Goal: Task Accomplishment & Management: Use online tool/utility

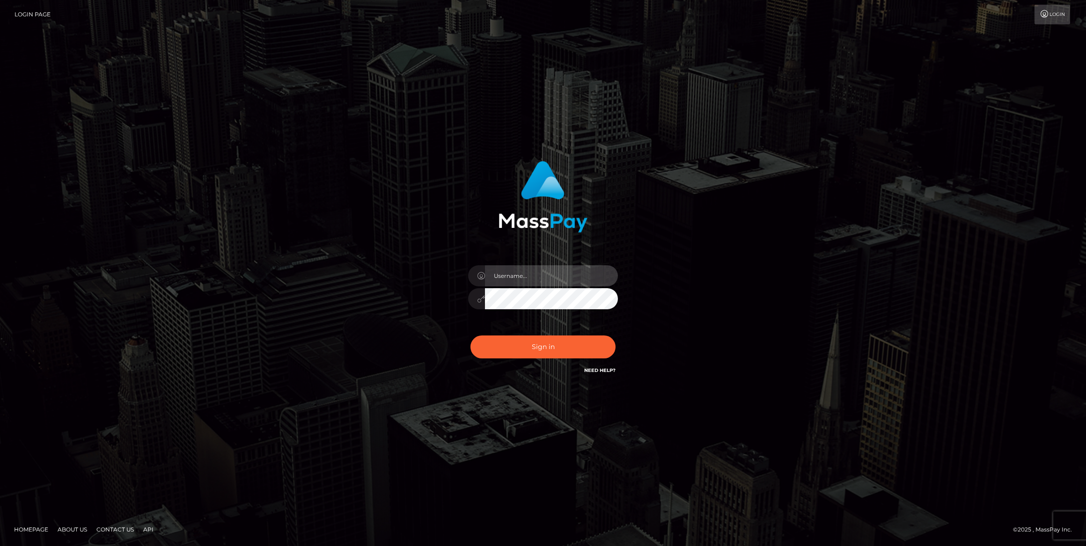
type input "bengreen"
click at [541, 345] on button "Sign in" at bounding box center [543, 347] width 145 height 23
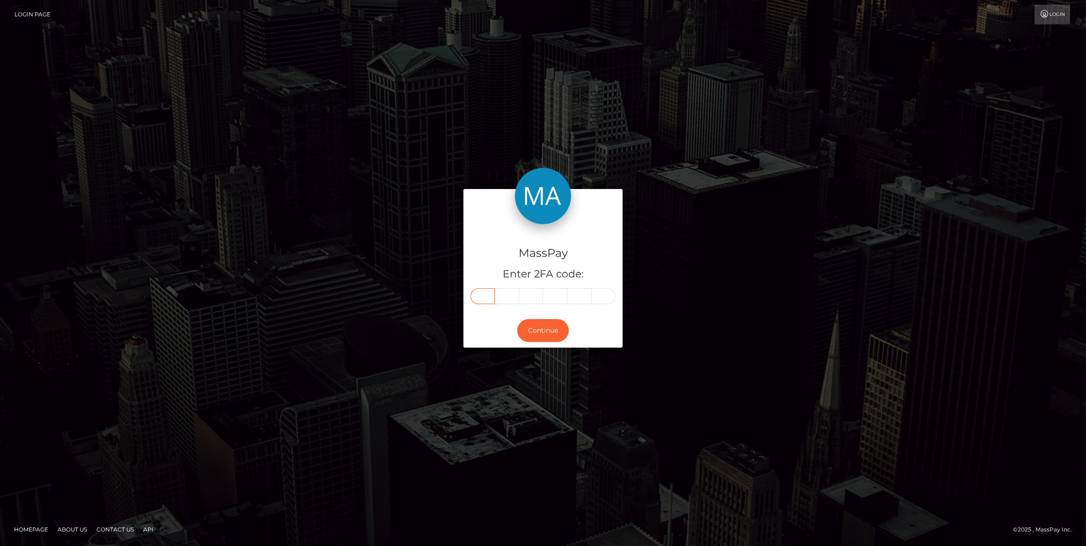
click at [475, 302] on input "text" at bounding box center [483, 296] width 24 height 16
paste input "2"
type input "2"
type input "3"
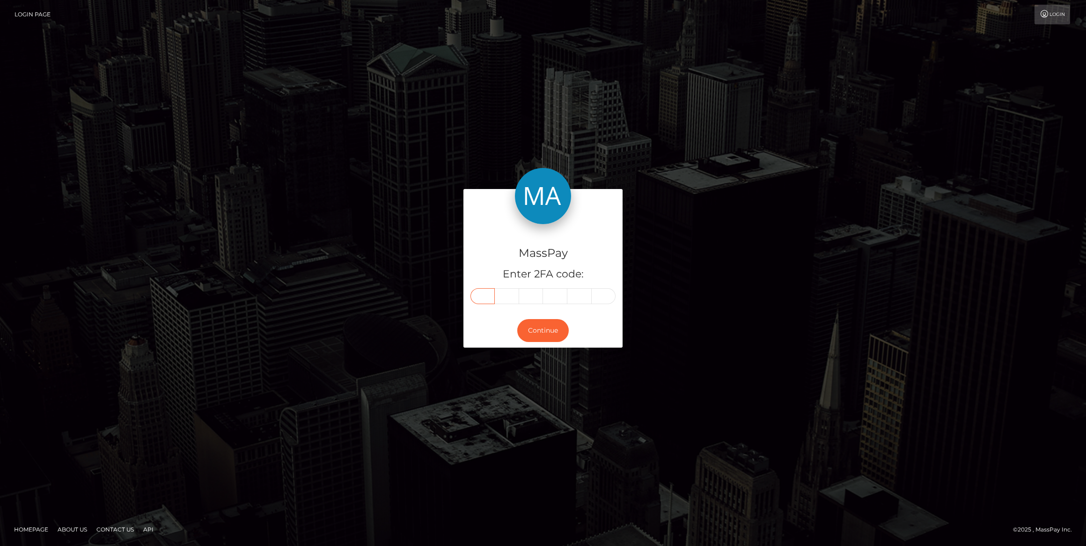
type input "5"
type input "8"
type input "2"
click at [540, 321] on button "Continue" at bounding box center [543, 330] width 52 height 23
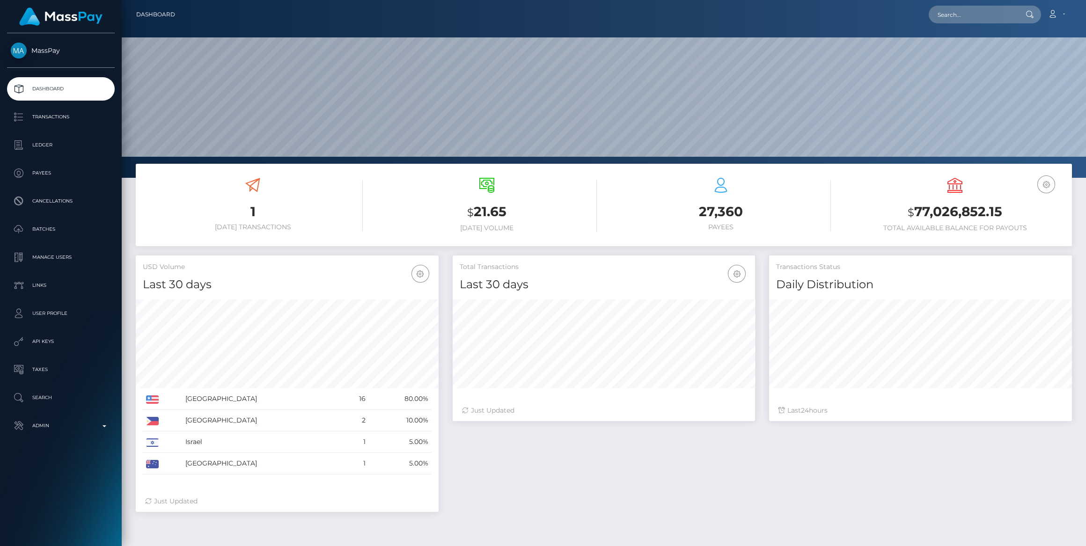
scroll to position [165, 302]
click at [57, 416] on link "Admin" at bounding box center [61, 425] width 108 height 23
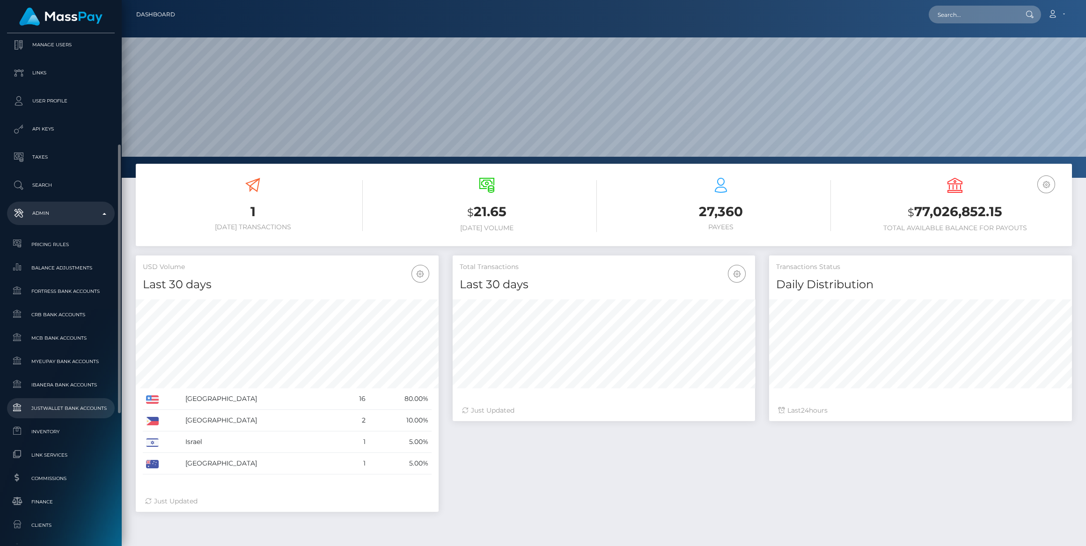
scroll to position [463, 0]
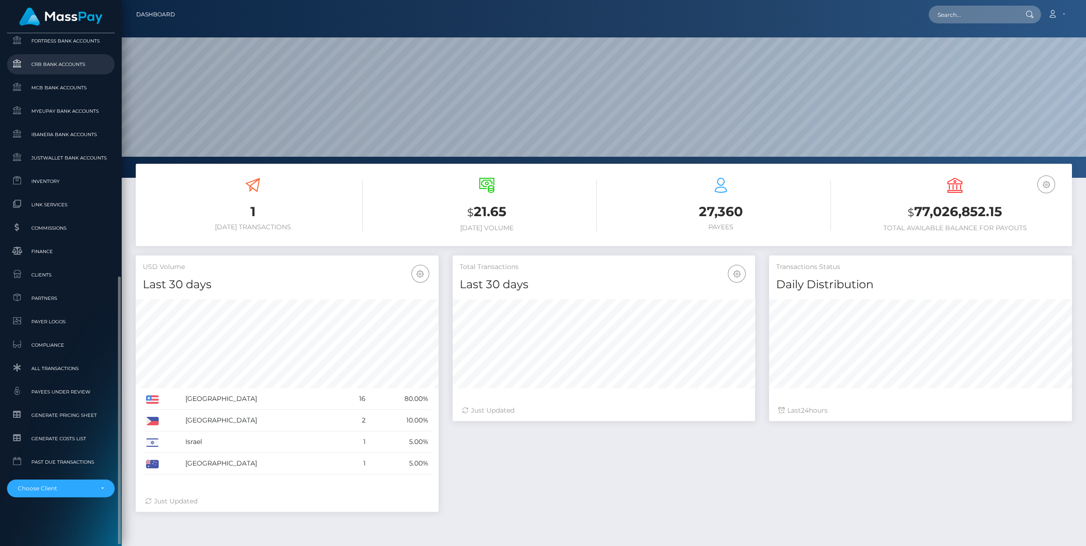
click at [62, 58] on link "CRB Bank Accounts" at bounding box center [61, 64] width 108 height 20
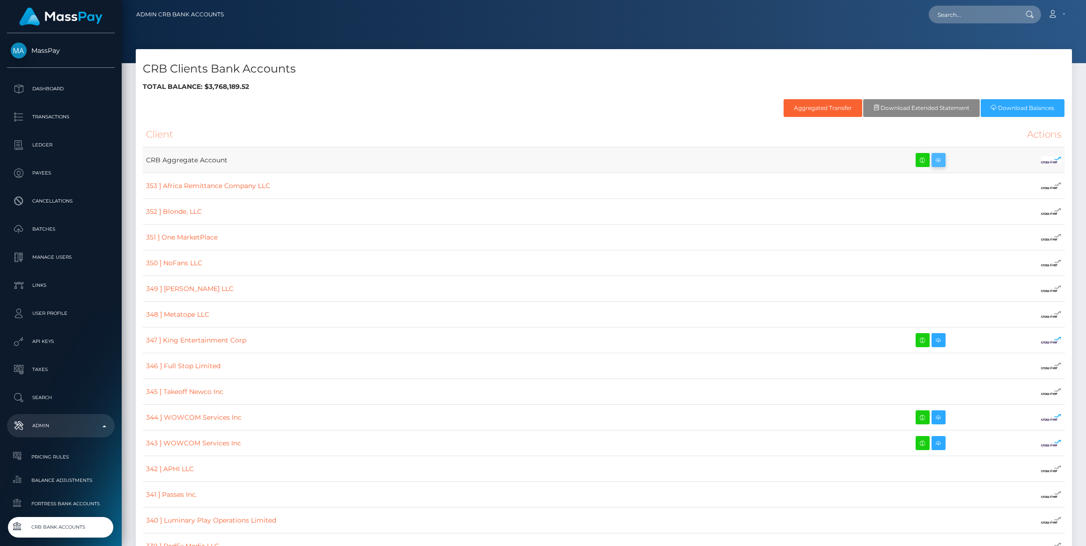
click at [933, 162] on icon at bounding box center [938, 161] width 11 height 12
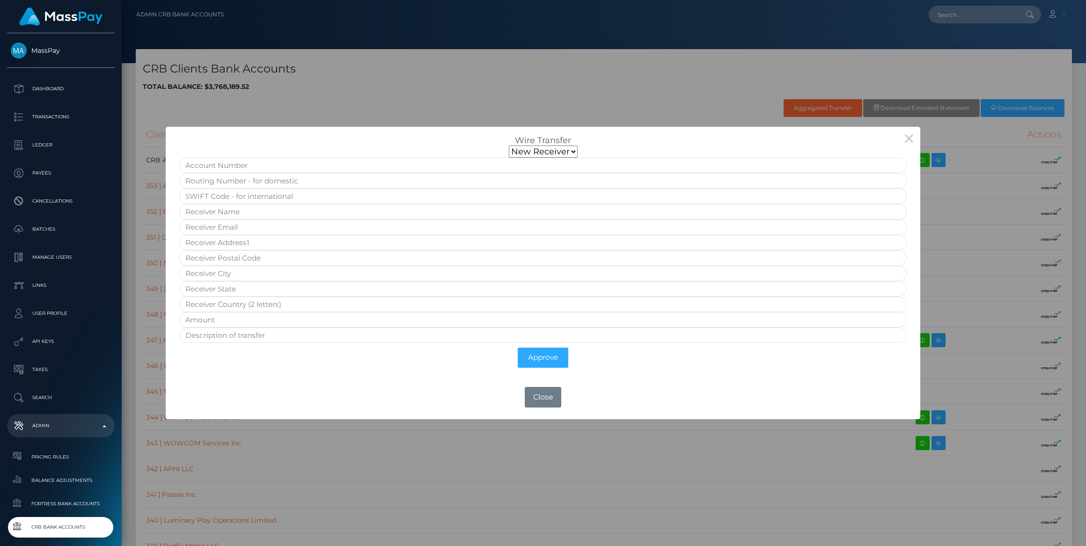
drag, startPoint x: 585, startPoint y: 152, endPoint x: 575, endPoint y: 157, distance: 11.1
click at [583, 152] on form "New Receiver Approve" at bounding box center [543, 259] width 728 height 227
click at [544, 162] on input "text" at bounding box center [543, 165] width 728 height 15
click at [541, 157] on select "New Receiver" at bounding box center [543, 152] width 69 height 12
click at [340, 155] on form "New Receiver Approve" at bounding box center [543, 259] width 728 height 227
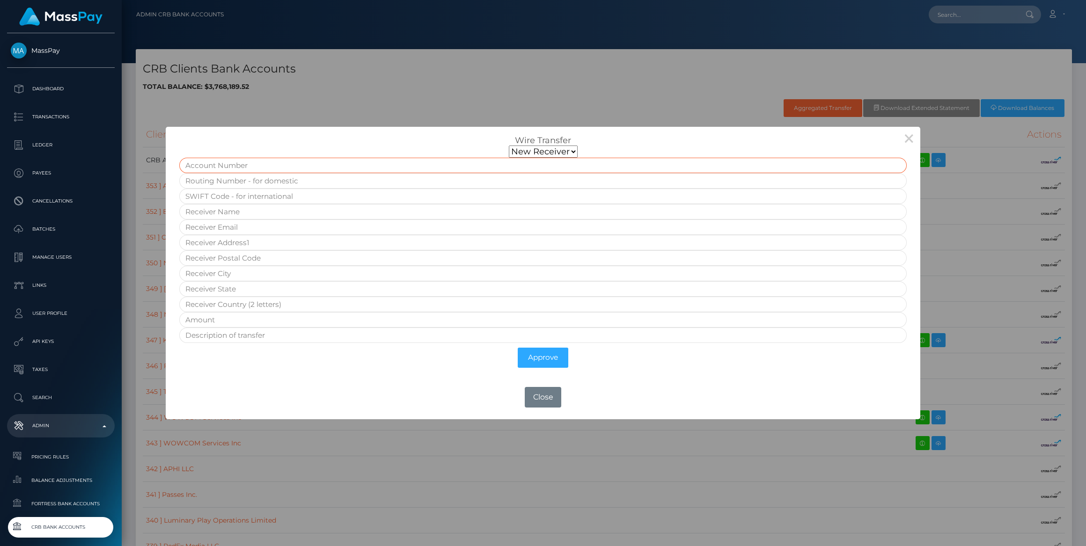
click at [333, 165] on input "text" at bounding box center [543, 165] width 728 height 15
paste input "IE73CHAS93090301407904"
type input "IE73CHAS93090301407904"
paste input "CHASIE4L"
type input "CHASIE4L"
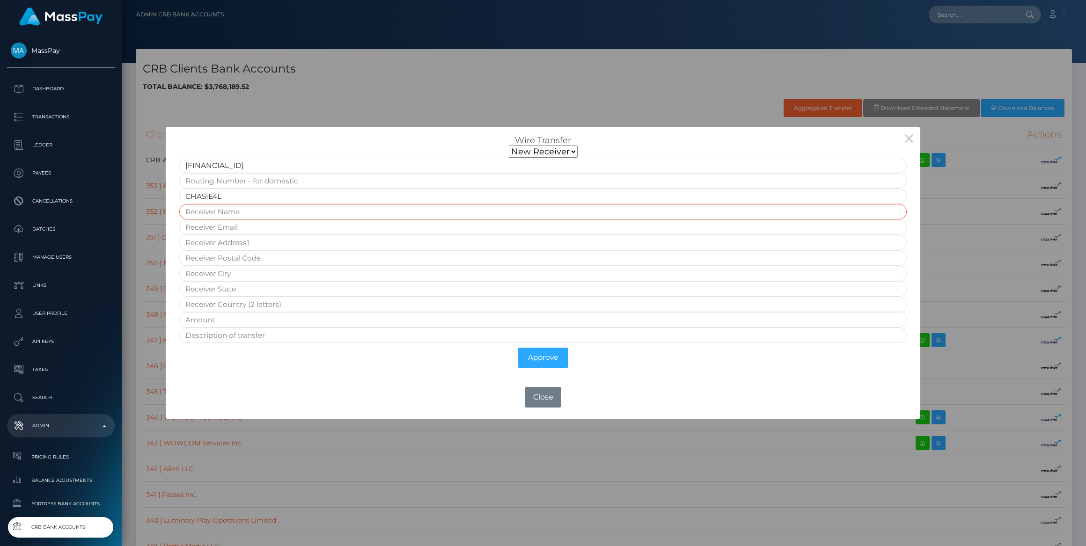
click at [216, 209] on input "text" at bounding box center [543, 211] width 728 height 15
paste input "Neema Global -USD"
type input "Neema Global -USD"
type input "[EMAIL_ADDRESS][DOMAIN_NAME]"
type input "Ha-Shlosha St 2"
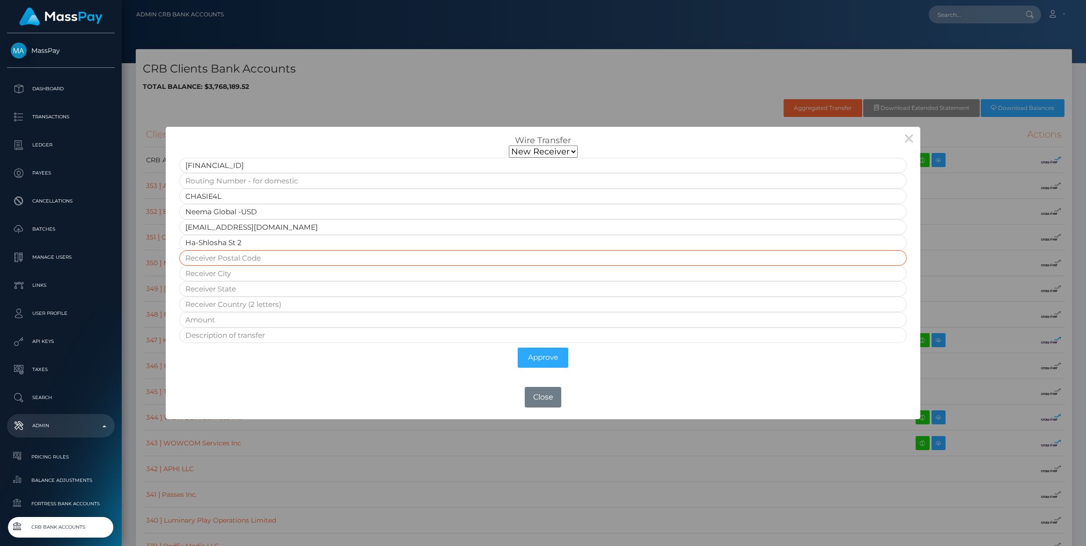
type input "66052"
type input "Tel Aviv"
type input "Is"
type input "Neema Global -USD"
drag, startPoint x: 263, startPoint y: 231, endPoint x: 97, endPoint y: 228, distance: 165.8
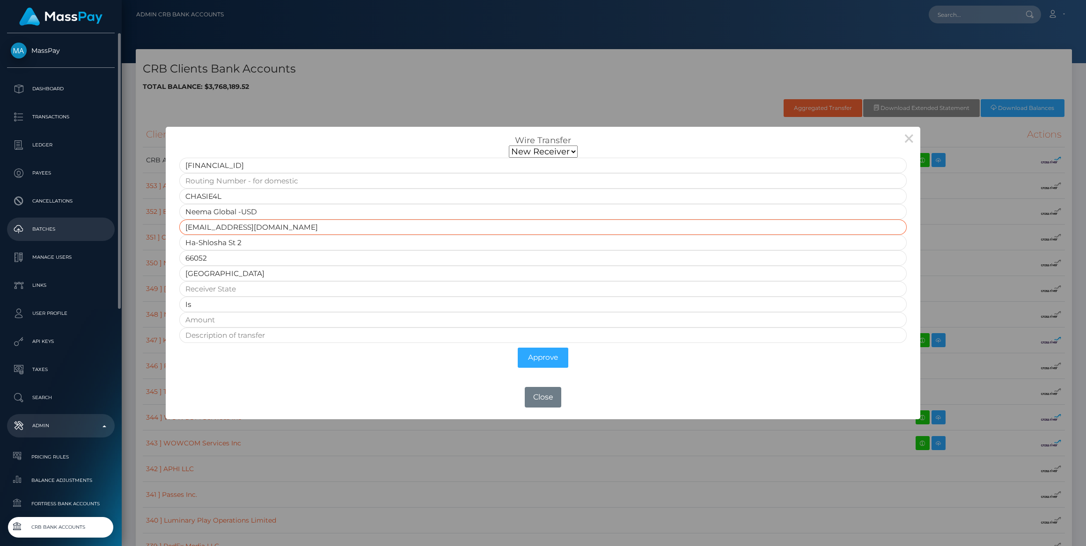
click at [97, 228] on body "MassPay Dashboard Transactions Ledger Payees" at bounding box center [543, 273] width 1086 height 546
click at [248, 243] on input "Ha-Shlosha St 2" at bounding box center [543, 242] width 728 height 15
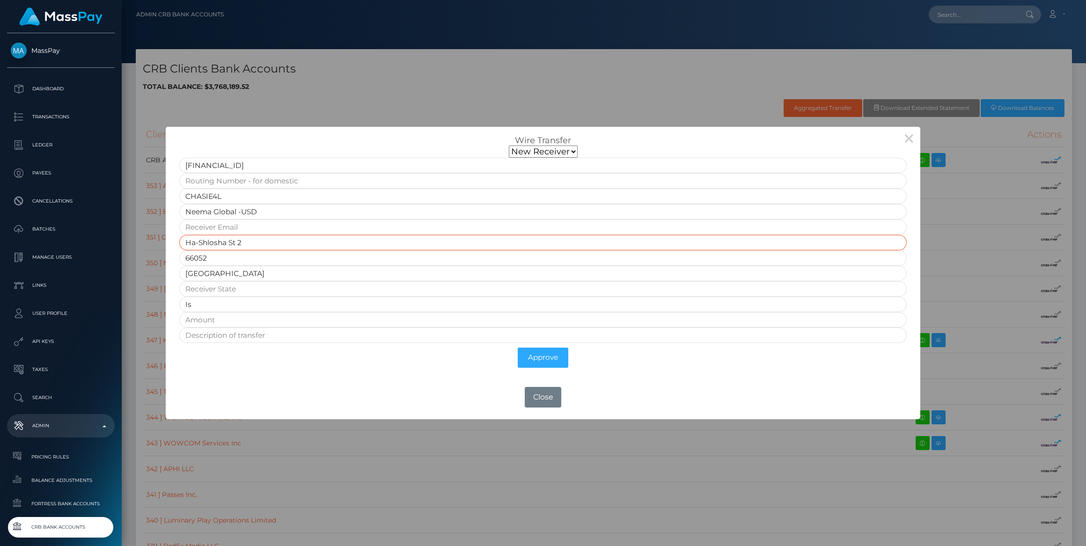
click at [248, 243] on input "Ha-Shlosha St 2" at bounding box center [543, 242] width 728 height 15
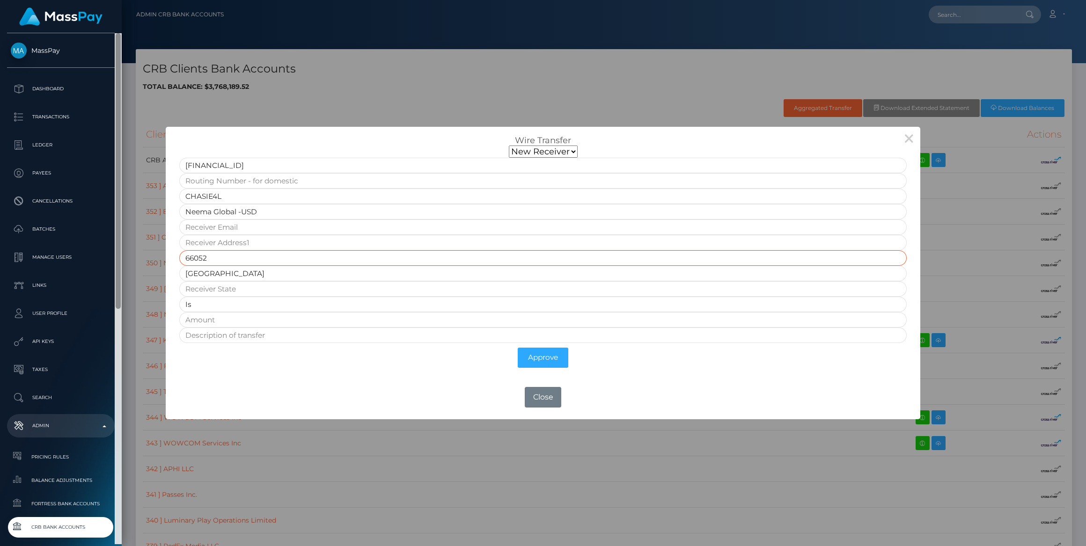
drag, startPoint x: 232, startPoint y: 256, endPoint x: 118, endPoint y: 248, distance: 115.0
click at [118, 248] on body "MassPay Dashboard Transactions Ledger Payees" at bounding box center [543, 273] width 1086 height 546
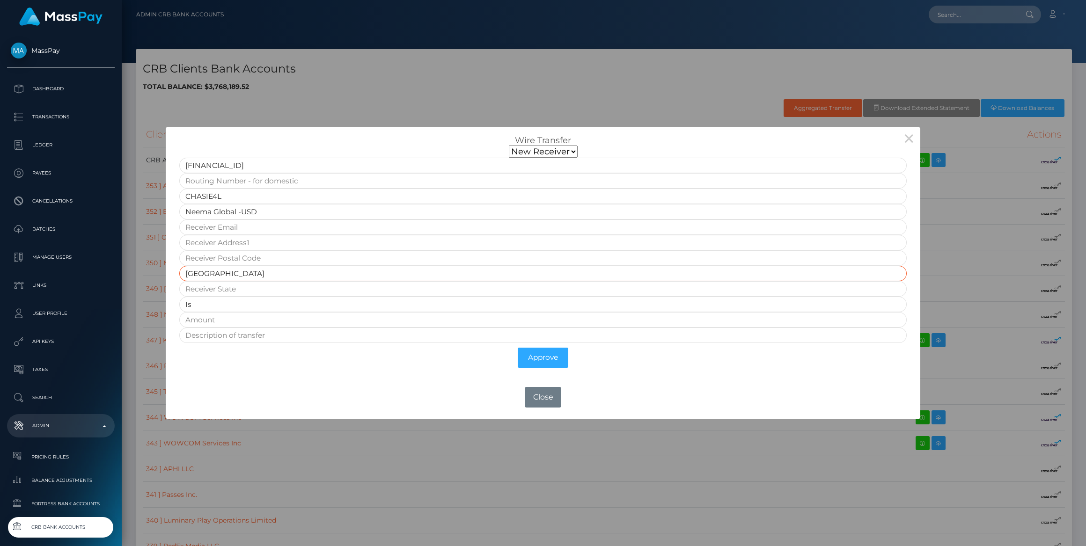
drag, startPoint x: 230, startPoint y: 273, endPoint x: 153, endPoint y: 266, distance: 78.0
click at [153, 266] on div "× Wire Transfer New Receiver IE73CHAS93090301407904 CHASIE4L Neema Global -USD …" at bounding box center [543, 273] width 1086 height 546
drag, startPoint x: 203, startPoint y: 301, endPoint x: 172, endPoint y: 302, distance: 30.4
click at [172, 302] on div "Wire Transfer New Receiver IE73CHAS93090301407904 CHASIE4L Neema Global -USD Is…" at bounding box center [543, 251] width 755 height 248
click at [230, 228] on input "text" at bounding box center [543, 227] width 728 height 15
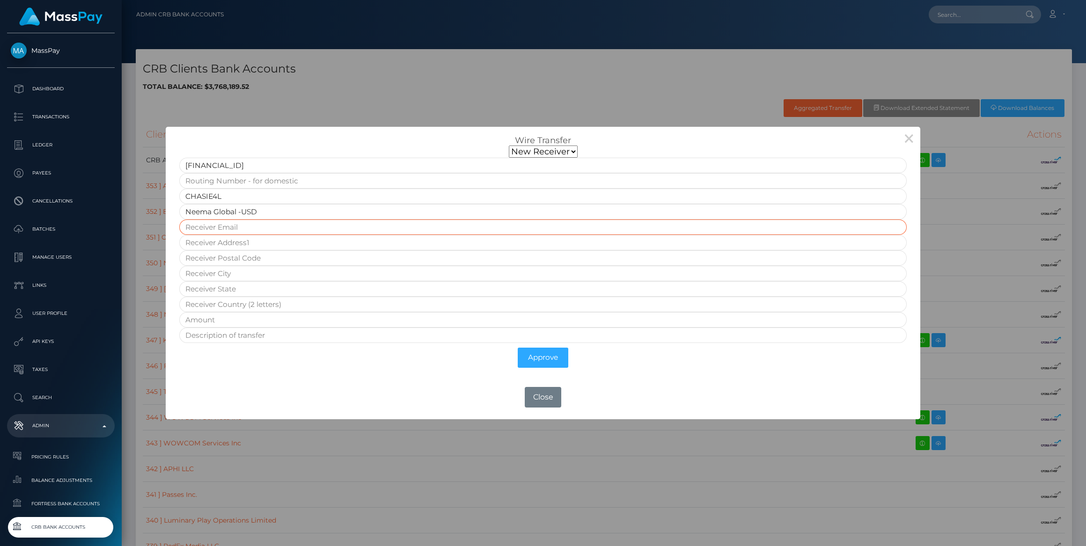
paste input "gili@getneema.com"
type input "gili@getneema.com"
click at [262, 230] on input "gili@getneema.com" at bounding box center [543, 227] width 728 height 15
type input "Ha-Shlosha St 2"
type input "66052"
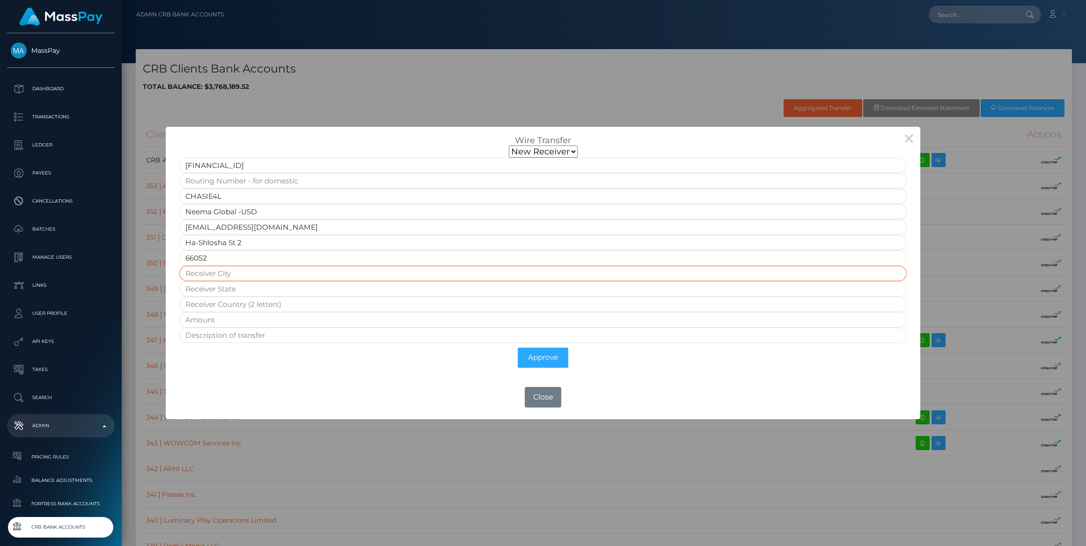
type input "Tel Aviv"
type input "Jaffa"
type input "IL"
type input "1000"
click at [254, 246] on input "Ha-Shlosha St 2" at bounding box center [543, 242] width 728 height 15
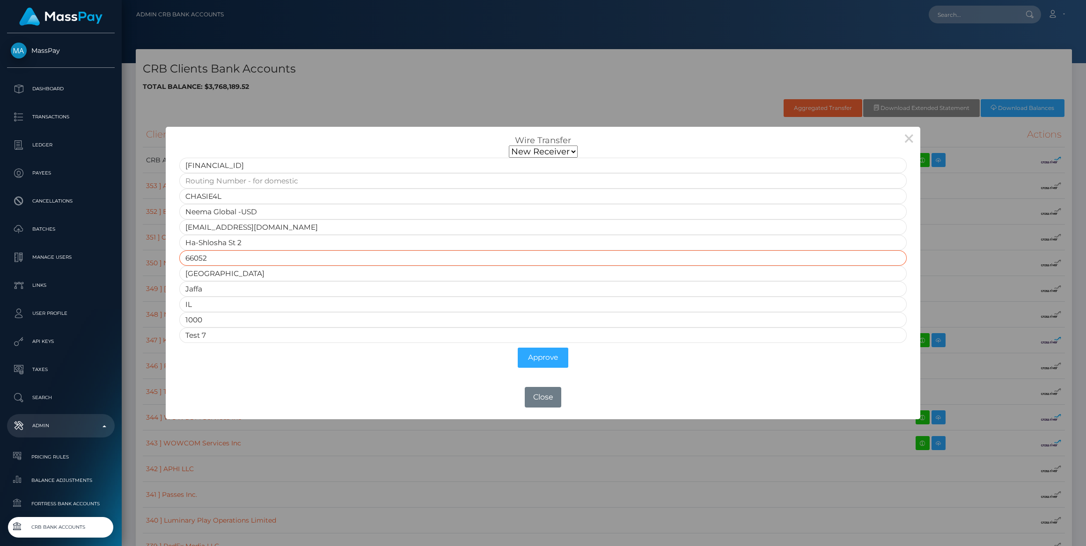
click at [393, 261] on input "66052" at bounding box center [543, 257] width 728 height 15
type input "Test 8"
click at [344, 376] on div "× Wire Transfer New Receiver IE73CHAS93090301407904 CHASIE4L Neema Global -USD …" at bounding box center [543, 273] width 755 height 292
click at [531, 359] on button "Approve" at bounding box center [543, 358] width 51 height 20
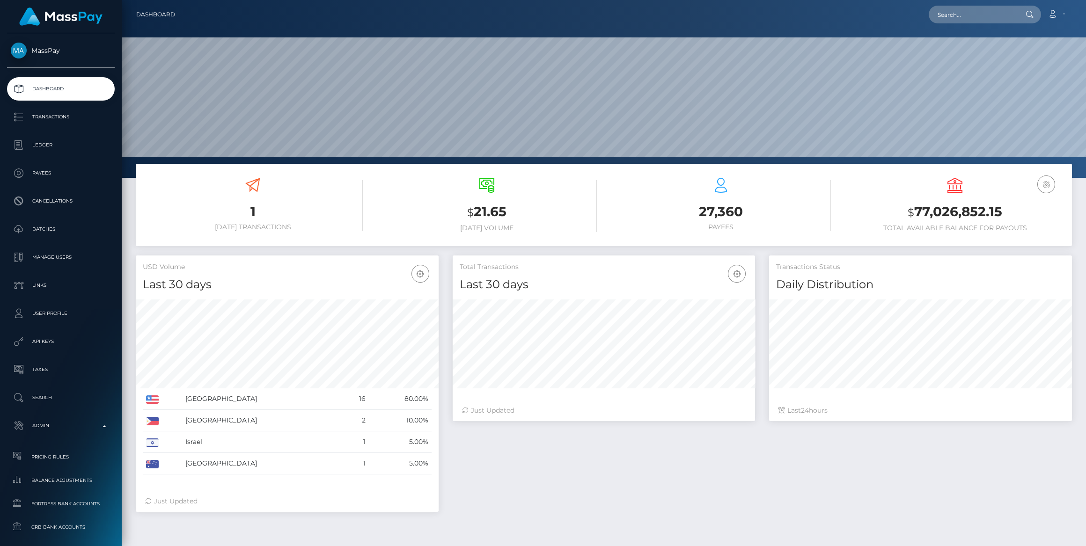
scroll to position [165, 302]
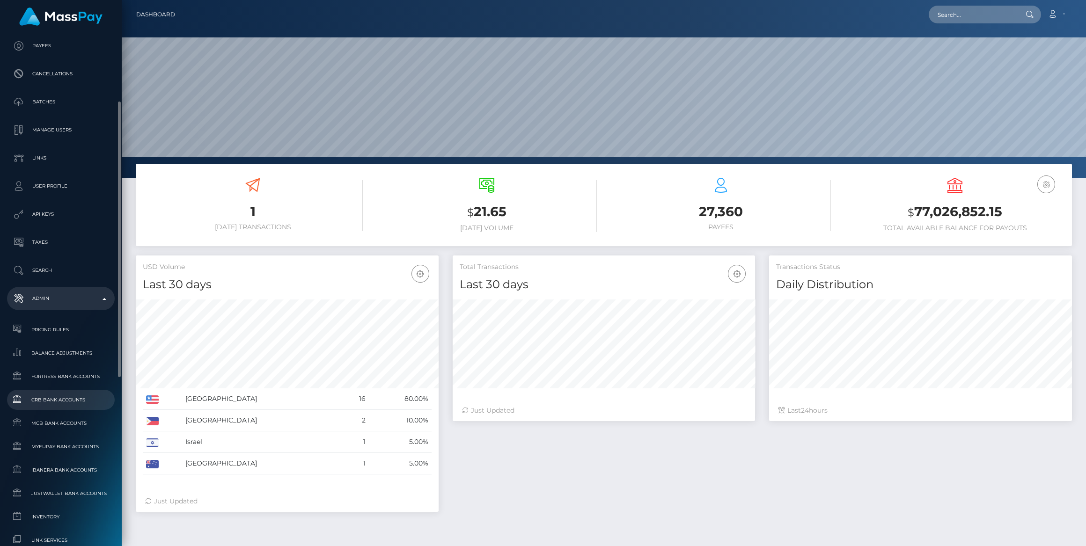
click at [59, 408] on link "CRB Bank Accounts" at bounding box center [61, 400] width 108 height 20
click at [62, 405] on span "CRB Bank Accounts" at bounding box center [61, 400] width 100 height 11
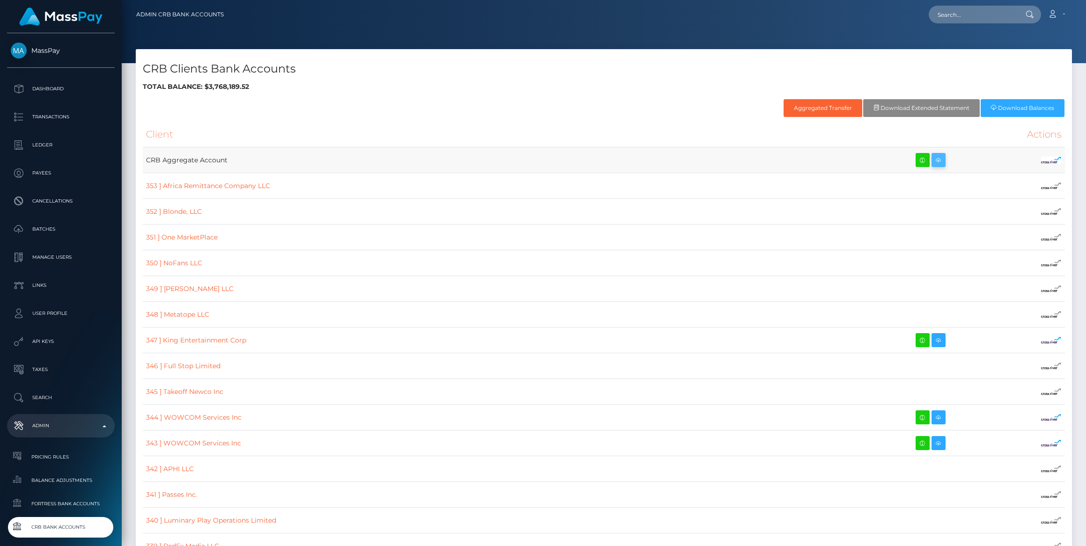
click at [933, 156] on icon at bounding box center [938, 161] width 11 height 12
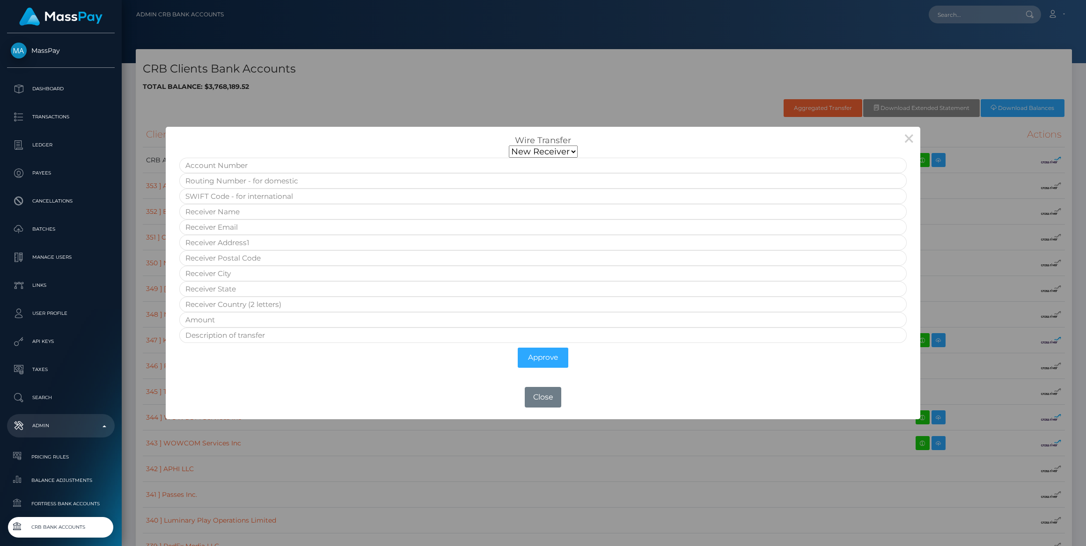
drag, startPoint x: 541, startPoint y: 144, endPoint x: 544, endPoint y: 153, distance: 9.2
click at [541, 145] on div "Wire Transfer" at bounding box center [543, 140] width 742 height 10
click at [544, 153] on select "New Receiver" at bounding box center [543, 152] width 69 height 12
click at [276, 173] on input "text" at bounding box center [543, 165] width 728 height 15
click at [421, 166] on input "text" at bounding box center [543, 165] width 728 height 15
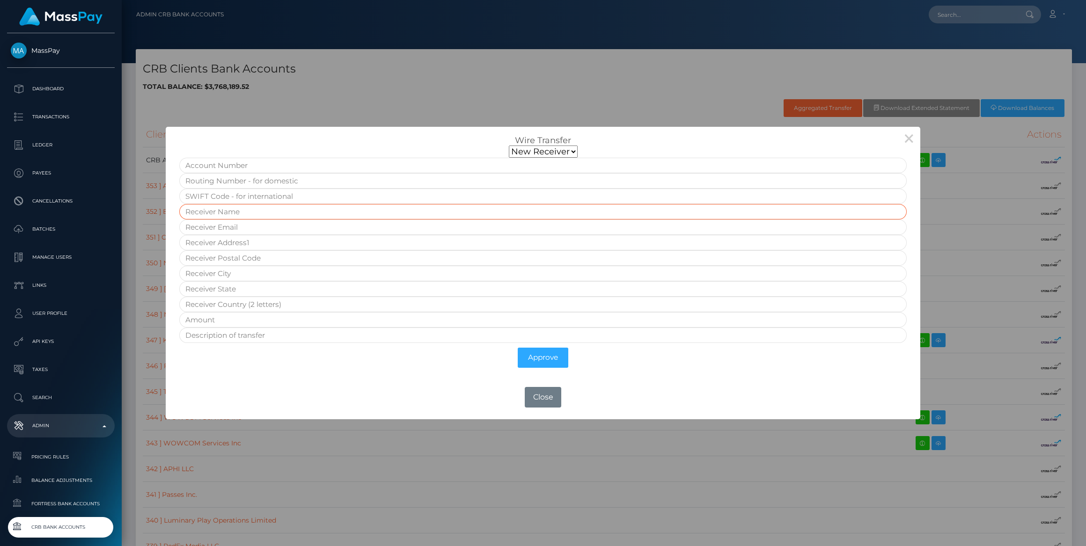
click at [213, 213] on input "text" at bounding box center [543, 211] width 728 height 15
type input "Neema Global -USD"
type input "IE73CHAS93090301407904"
type input "CHASIE4L"
type input "gili@getneema.com"
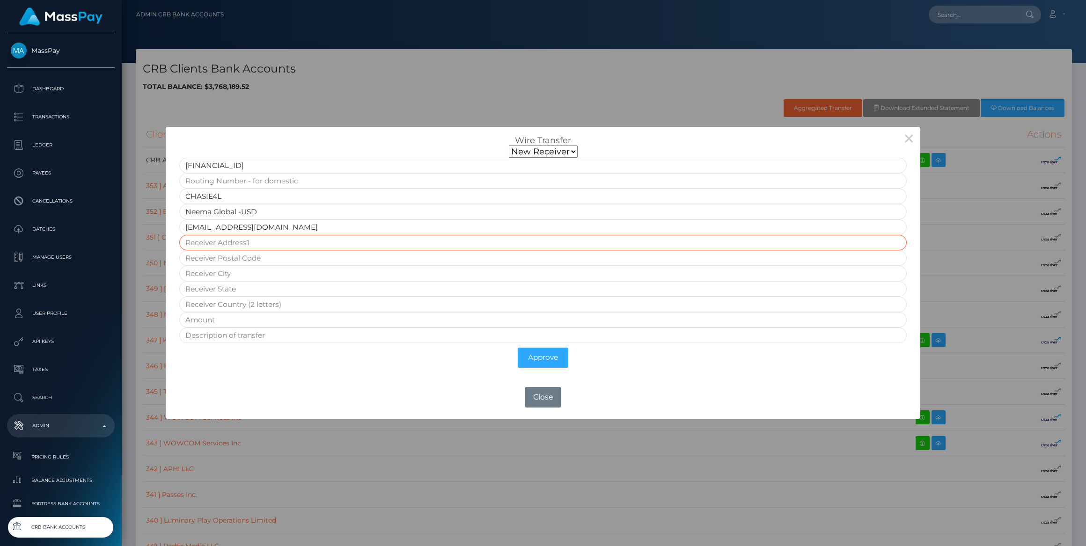
type input "Ha-Shlosha St 2"
type input "66052"
type input "Tel Aviv"
type input "Jaffa"
type input "IL"
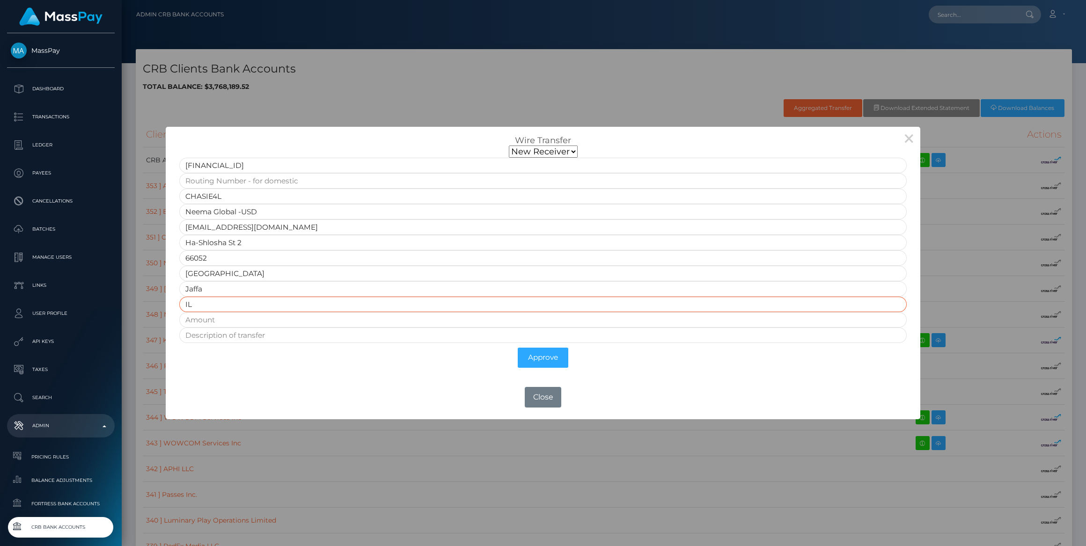
type input "1000"
click at [262, 390] on div "OK No Close" at bounding box center [543, 397] width 755 height 25
click at [248, 333] on input "Test 8" at bounding box center [543, 335] width 728 height 15
type input "Test 9"
type input "I"
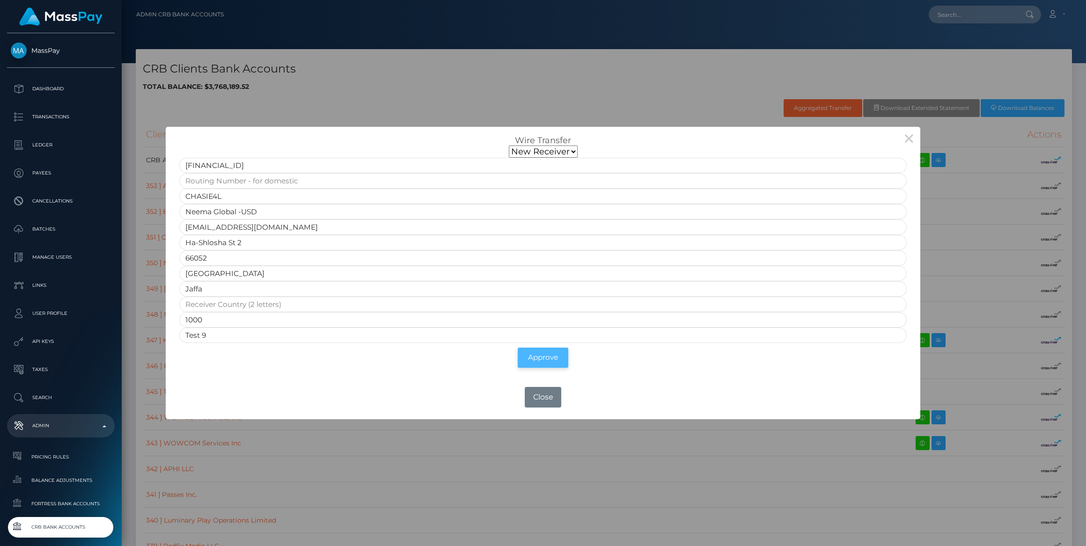
click at [540, 353] on button "Approve" at bounding box center [543, 358] width 51 height 20
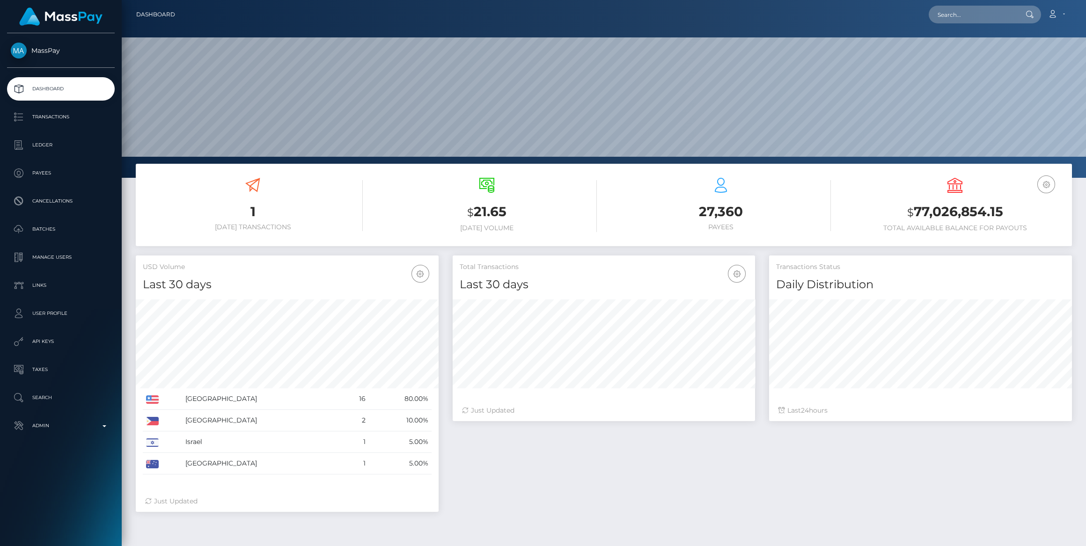
scroll to position [165, 302]
click at [49, 435] on link "Admin" at bounding box center [61, 425] width 108 height 23
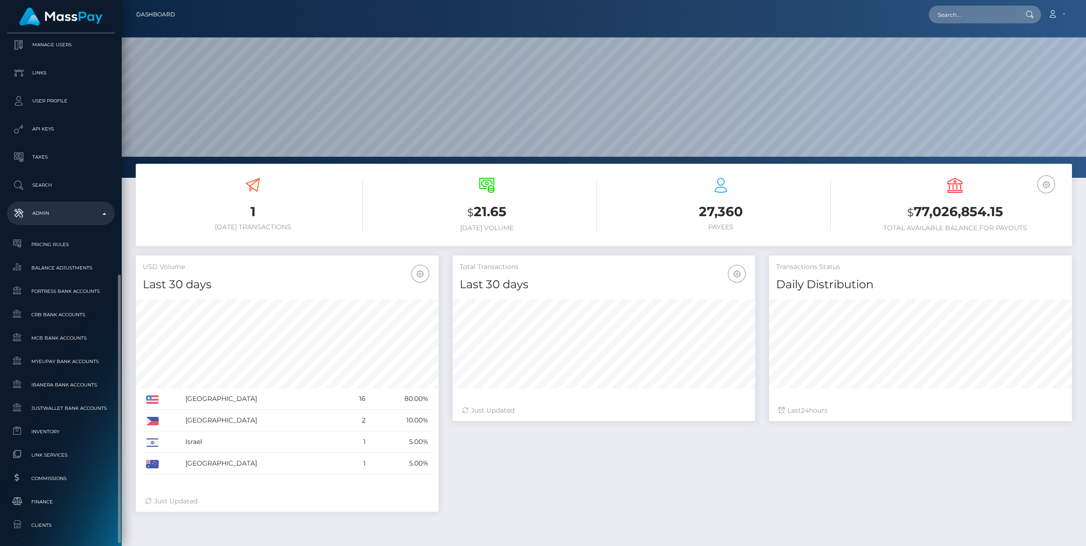
scroll to position [383, 0]
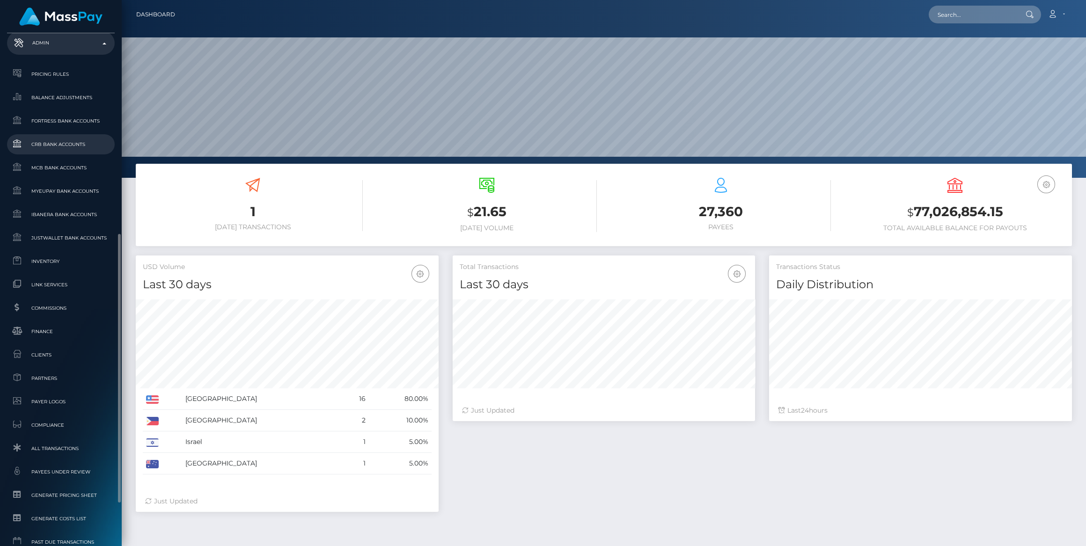
click at [41, 146] on span "CRB Bank Accounts" at bounding box center [61, 144] width 100 height 11
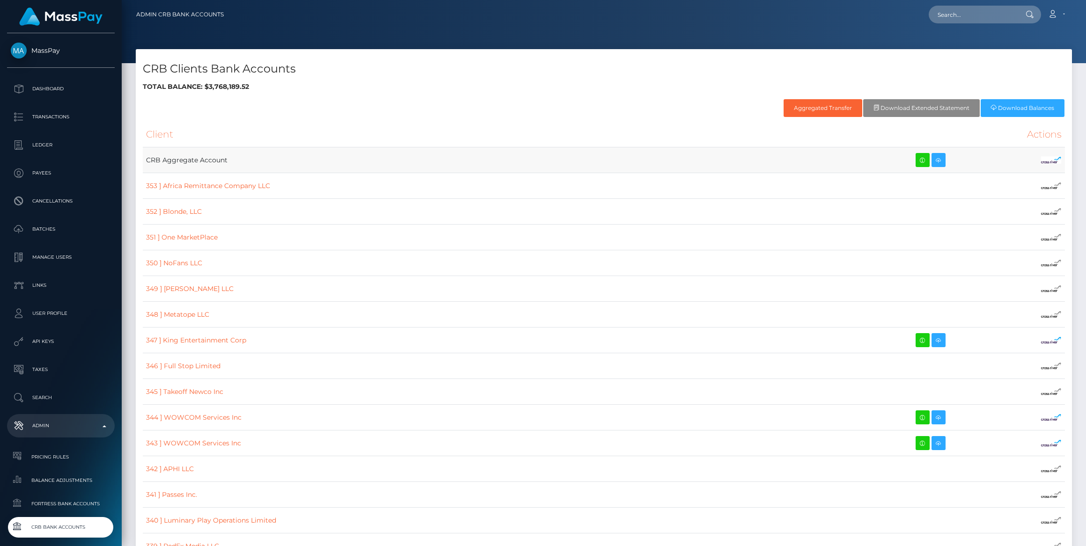
click at [926, 159] on div at bounding box center [895, 160] width 116 height 14
click at [933, 158] on icon at bounding box center [938, 161] width 11 height 12
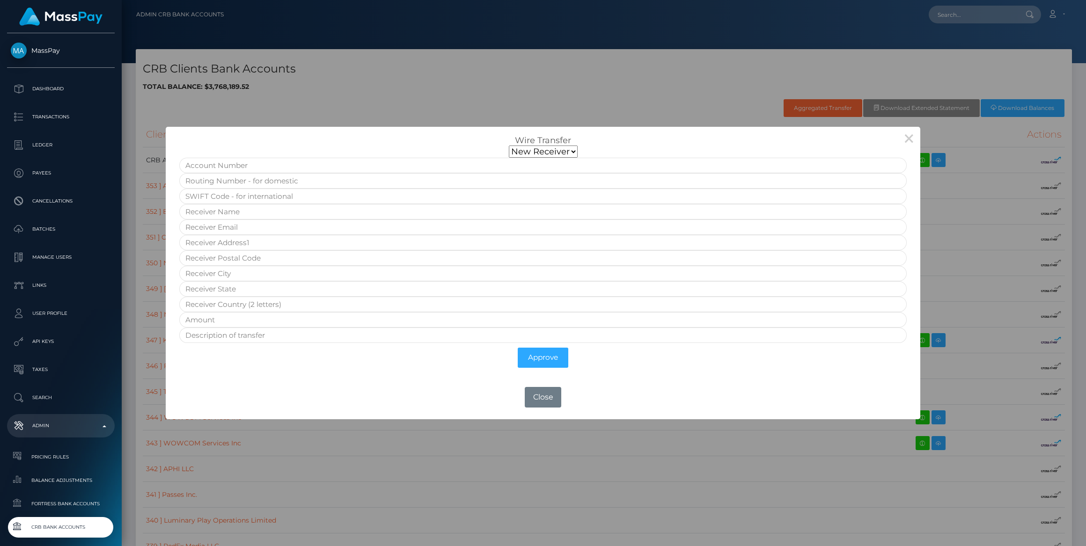
click at [530, 146] on div "Wire Transfer" at bounding box center [543, 140] width 742 height 10
click at [534, 156] on select "New Receiver" at bounding box center [543, 152] width 69 height 12
click at [307, 177] on input "text" at bounding box center [543, 180] width 728 height 15
click at [279, 193] on input "text" at bounding box center [543, 196] width 728 height 15
click at [271, 209] on input "text" at bounding box center [543, 211] width 728 height 15
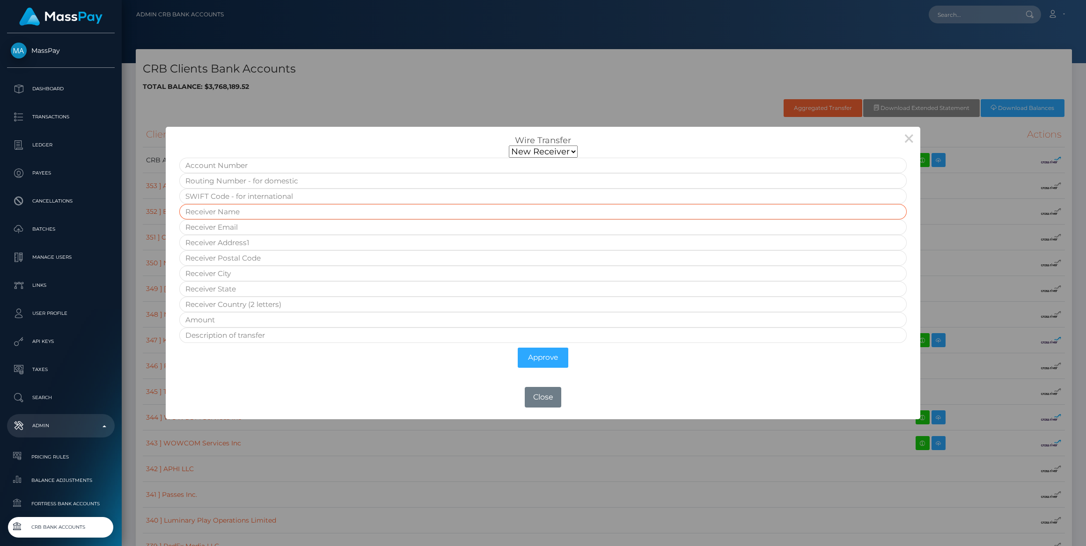
type input "Neema Global -USD"
type input "IE73CHAS93090301407904"
type input "CHASIE4L"
type input "gili@getneema.com"
type input "Ha-Shlosha St 2"
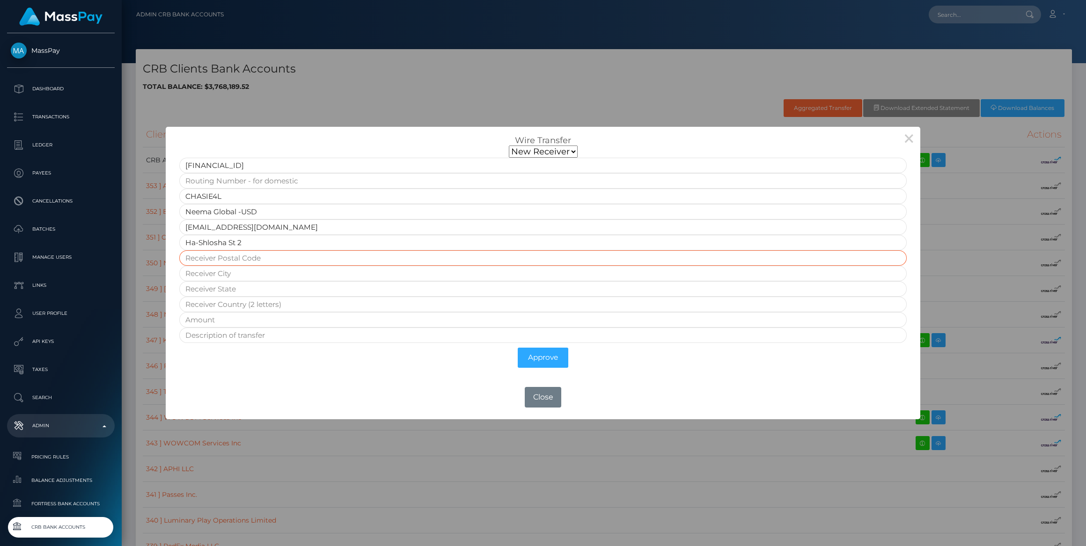
type input "66052"
type input "Tel Aviv"
type input "Jaffa"
type input "1000"
type input "Test 9"
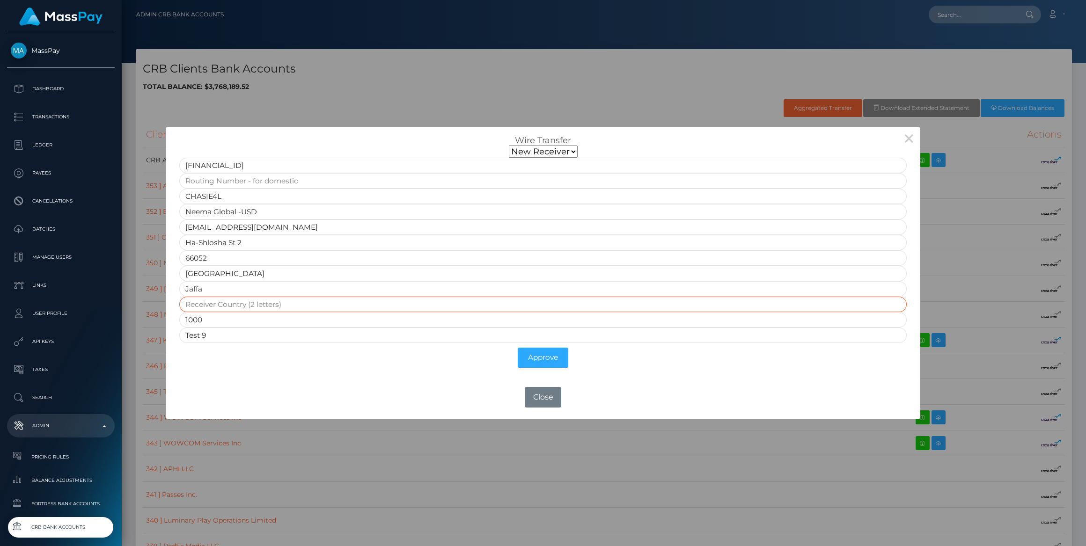
click at [250, 303] on input "text" at bounding box center [543, 304] width 728 height 15
click at [205, 302] on input "text" at bounding box center [543, 304] width 728 height 15
type input "IL"
click at [436, 403] on div "OK No Close" at bounding box center [543, 397] width 755 height 25
click at [245, 321] on input "1000" at bounding box center [543, 319] width 728 height 15
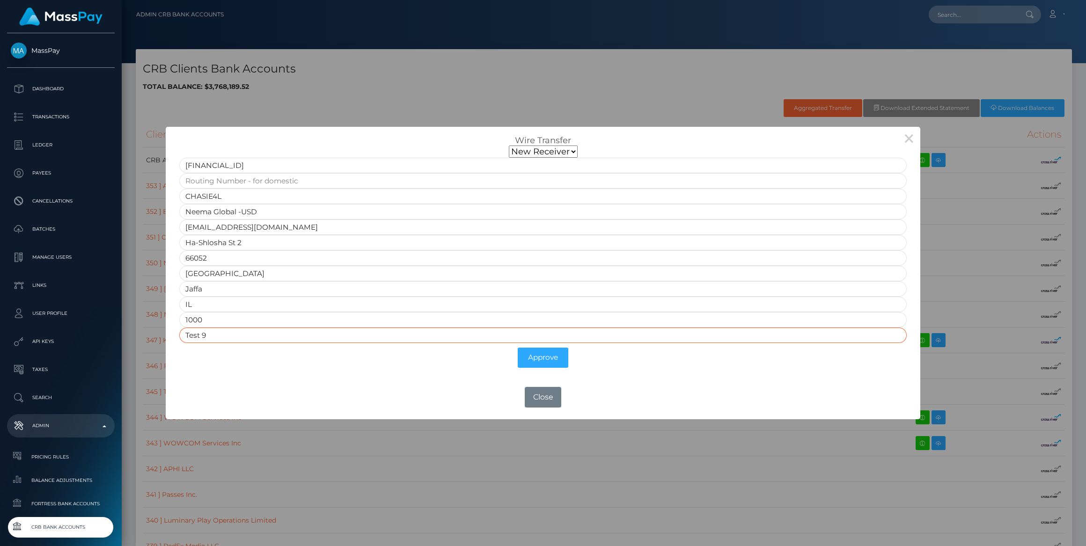
click at [266, 334] on input "Test 9" at bounding box center [543, 335] width 728 height 15
type input "Test 10"
click at [558, 360] on button "Approve" at bounding box center [543, 358] width 51 height 20
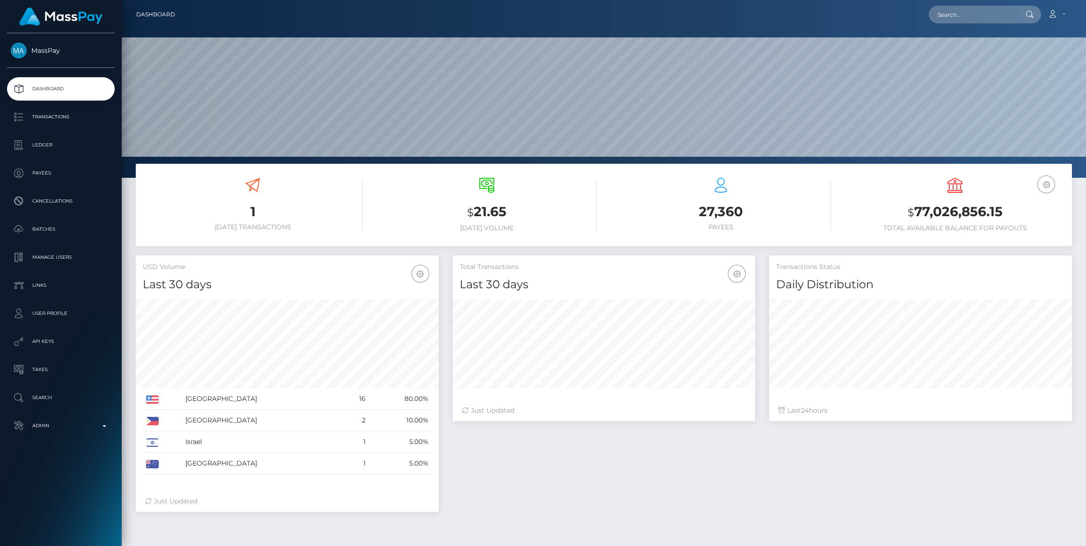
scroll to position [165, 302]
click at [26, 426] on p "Admin" at bounding box center [61, 426] width 100 height 14
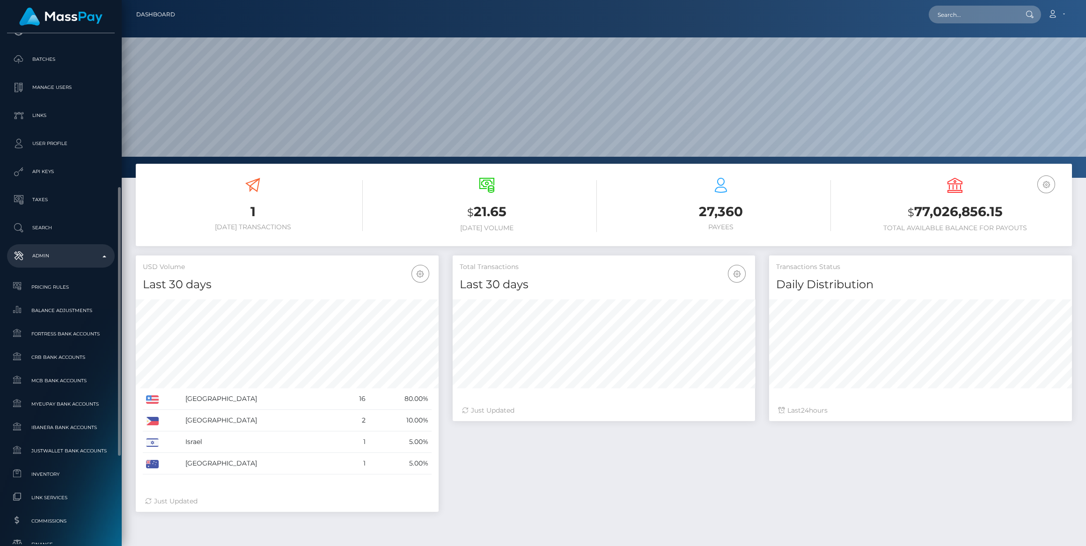
scroll to position [213, 0]
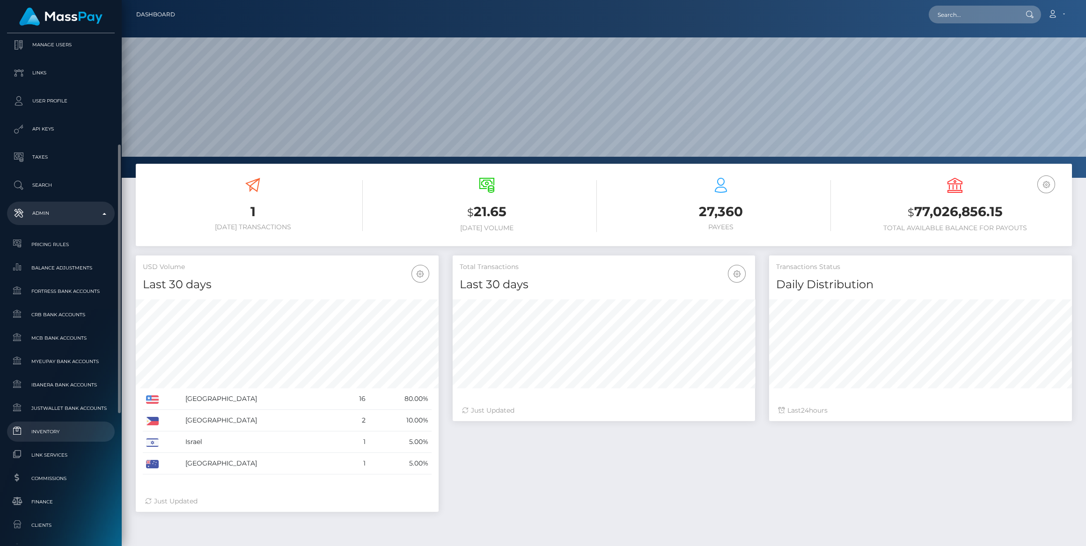
click at [33, 424] on link "Inventory" at bounding box center [61, 432] width 108 height 20
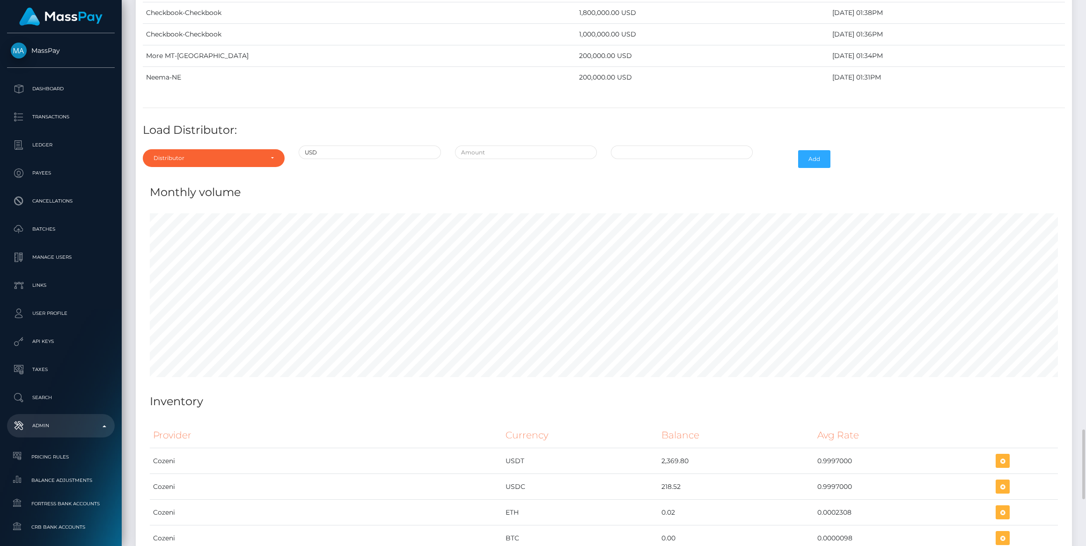
scroll to position [3277, 0]
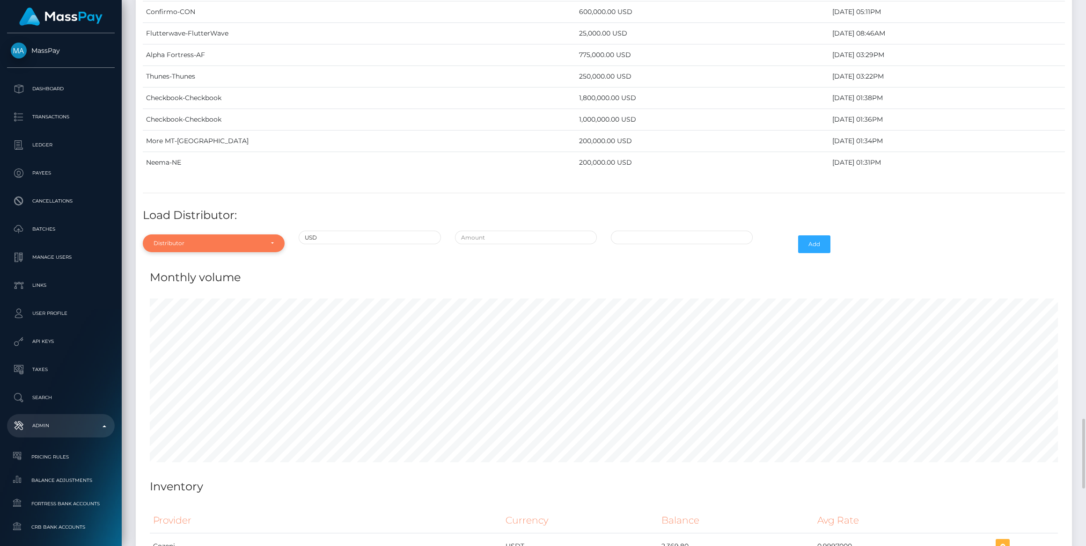
click at [177, 240] on div "Distributor" at bounding box center [209, 243] width 110 height 7
click at [180, 259] on input "Search" at bounding box center [214, 266] width 134 height 14
type input "che"
click at [182, 282] on span "Checkbook" at bounding box center [170, 286] width 32 height 8
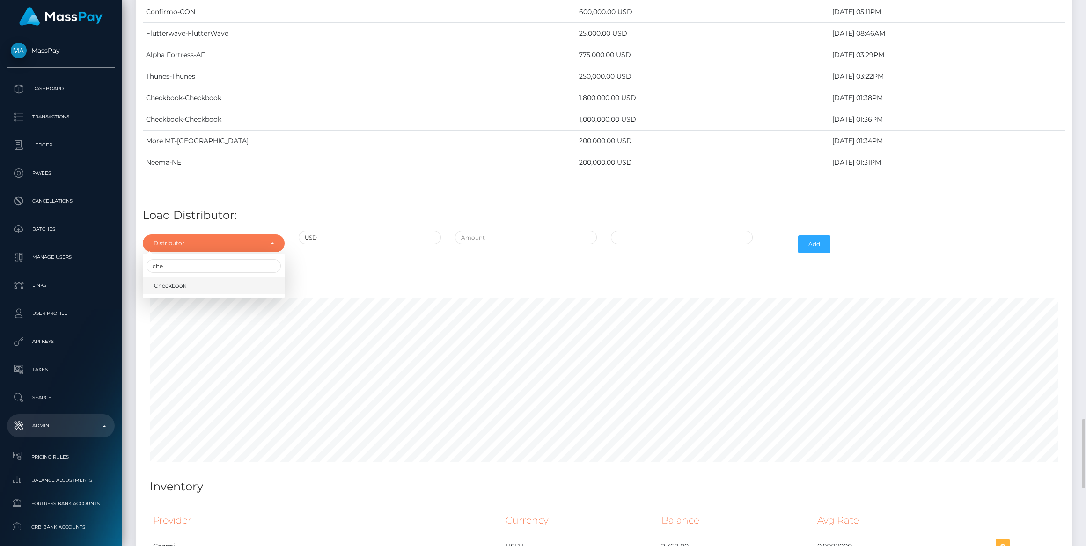
select select "7"
click at [493, 231] on input "text" at bounding box center [526, 238] width 142 height 14
type input "$525,000,000.0000000"
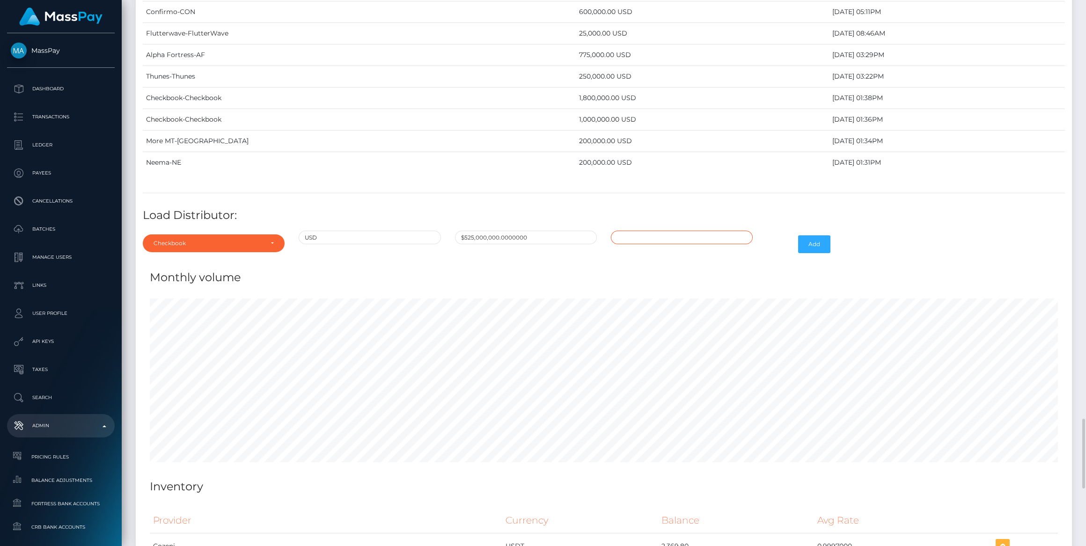
type input "[DATE] 6:54 PM"
click at [559, 231] on input "$525,000,000.0000000" at bounding box center [526, 238] width 142 height 14
drag, startPoint x: 490, startPoint y: 208, endPoint x: 499, endPoint y: 209, distance: 8.9
click at [490, 231] on input "$525,000,000.0000000" at bounding box center [526, 238] width 142 height 14
type input "$525,000.0000000"
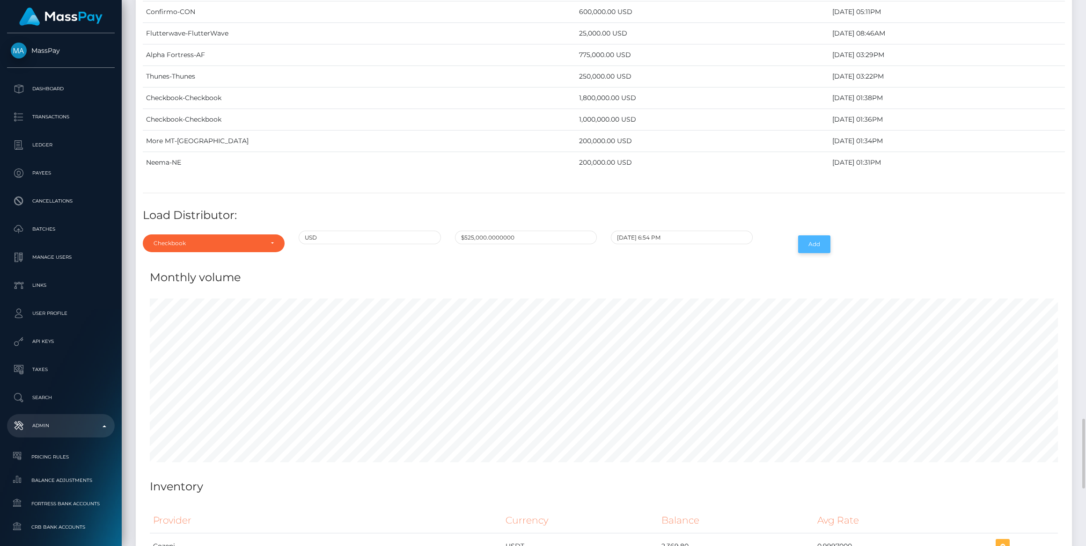
click at [822, 236] on button "Add" at bounding box center [814, 245] width 32 height 18
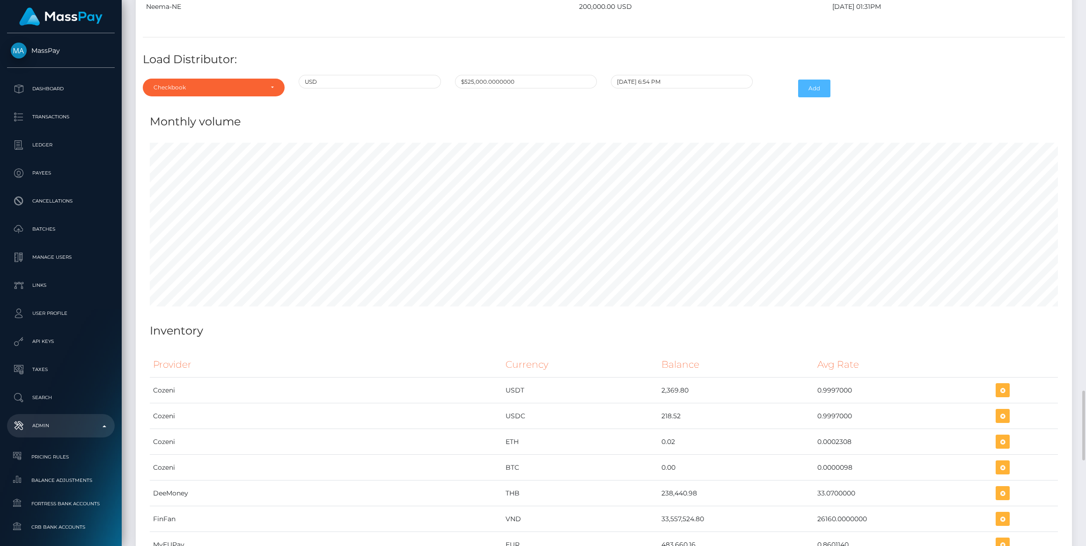
scroll to position [3305, 0]
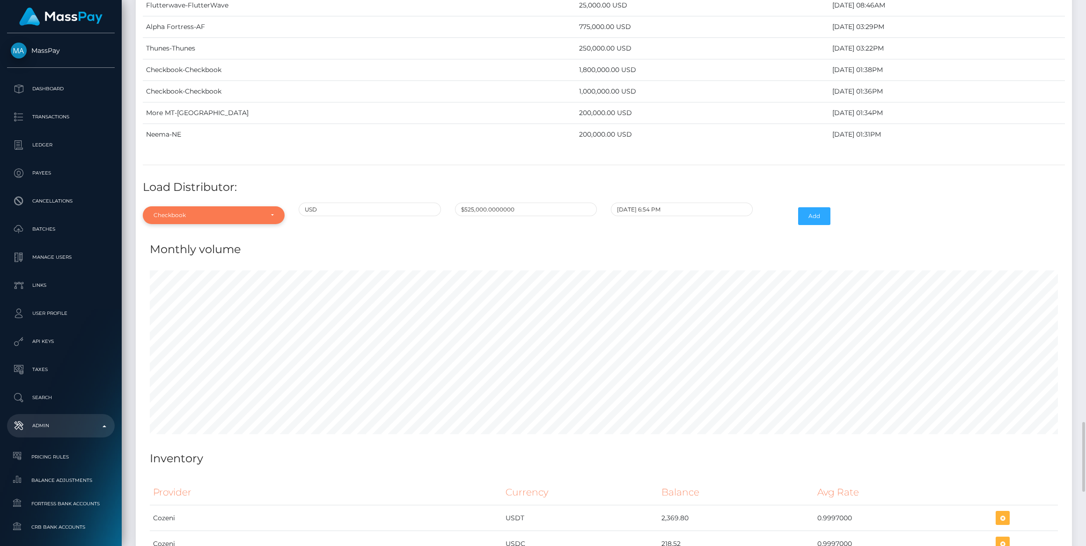
click at [189, 212] on div "Checkbook" at bounding box center [209, 215] width 110 height 7
click at [166, 273] on span "Alpha Fortress" at bounding box center [174, 277] width 41 height 8
select select "24"
click at [515, 203] on input "$525,000.0000000" at bounding box center [526, 210] width 142 height 14
click at [340, 230] on div "Monthly volume" at bounding box center [604, 244] width 922 height 28
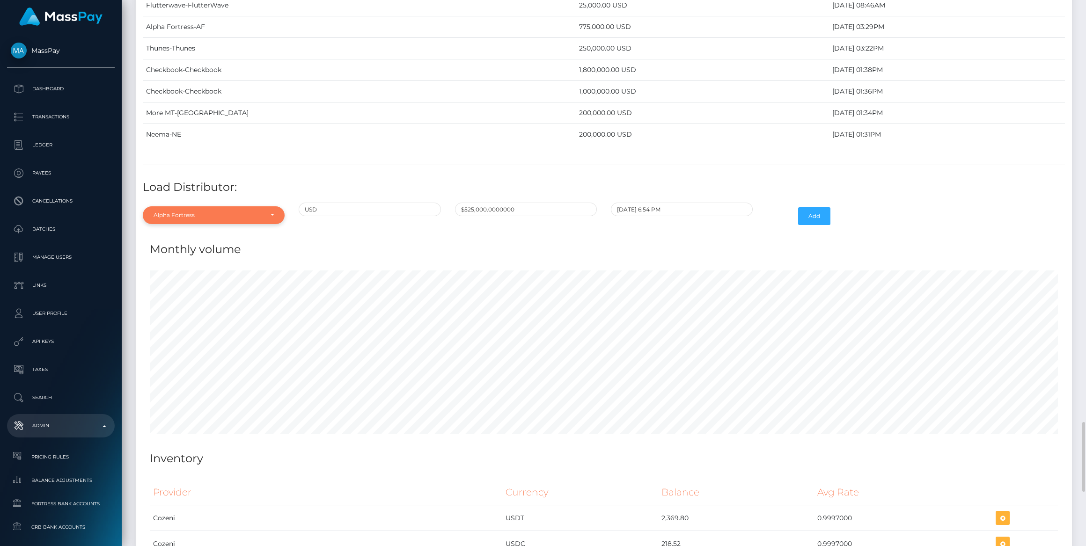
click at [276, 206] on div "Alpha Fortress" at bounding box center [214, 215] width 142 height 18
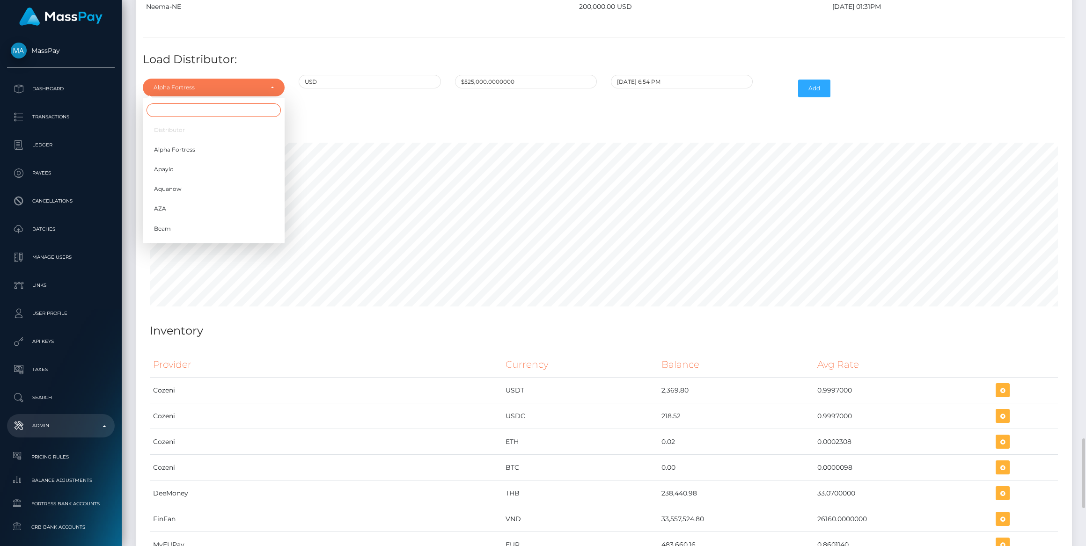
click at [185, 103] on input "Search" at bounding box center [214, 110] width 134 height 14
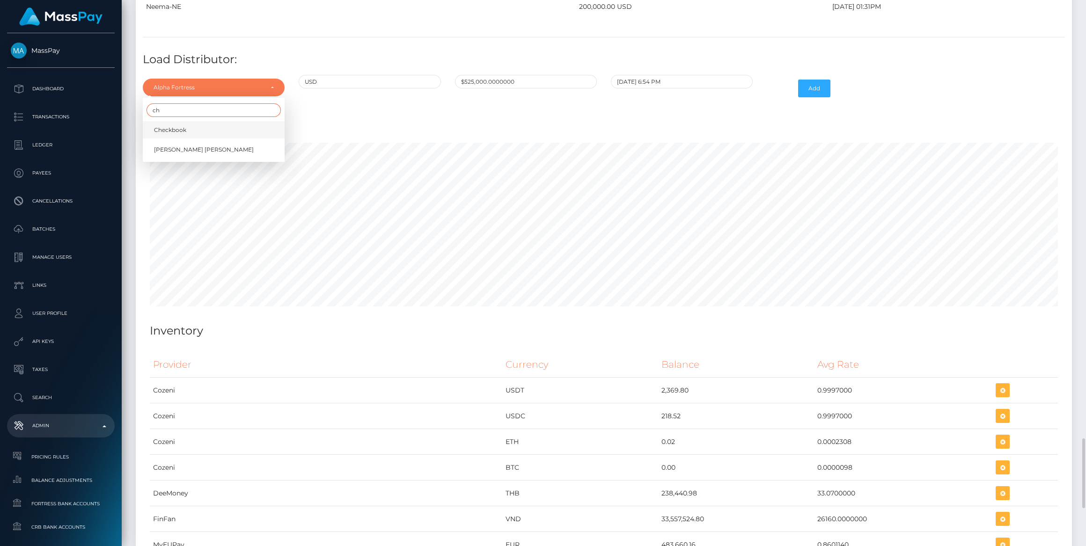
type input "ch"
click at [171, 126] on span "Checkbook" at bounding box center [170, 130] width 32 height 8
select select "7"
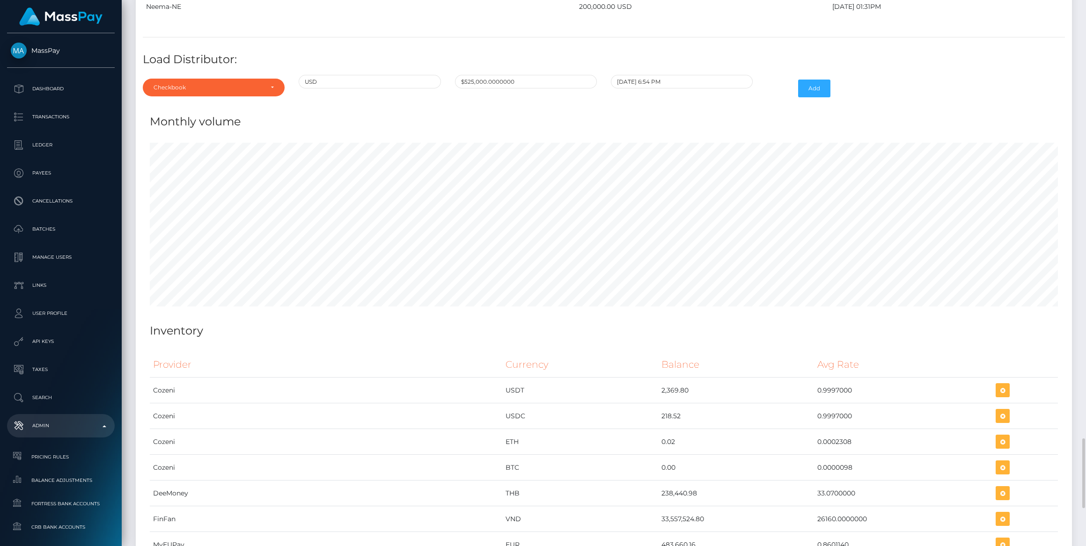
click at [324, 114] on h4 "Monthly volume" at bounding box center [604, 122] width 908 height 16
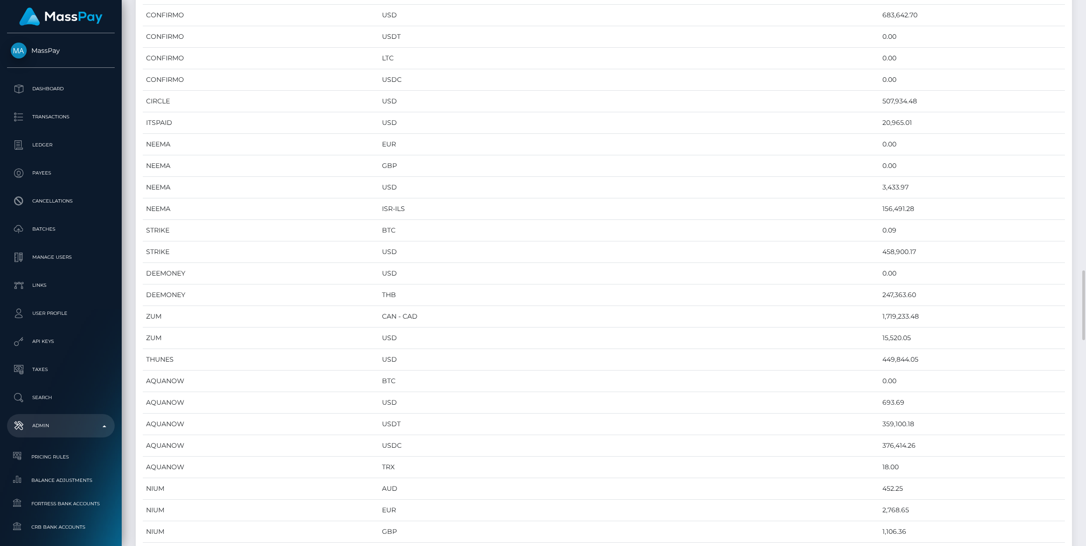
scroll to position [0, 0]
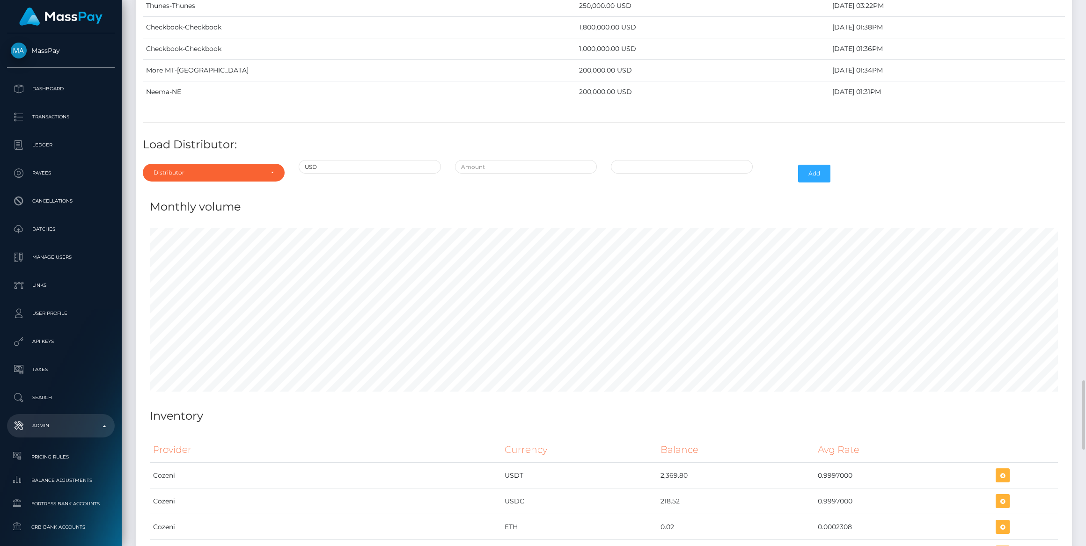
scroll to position [3327, 0]
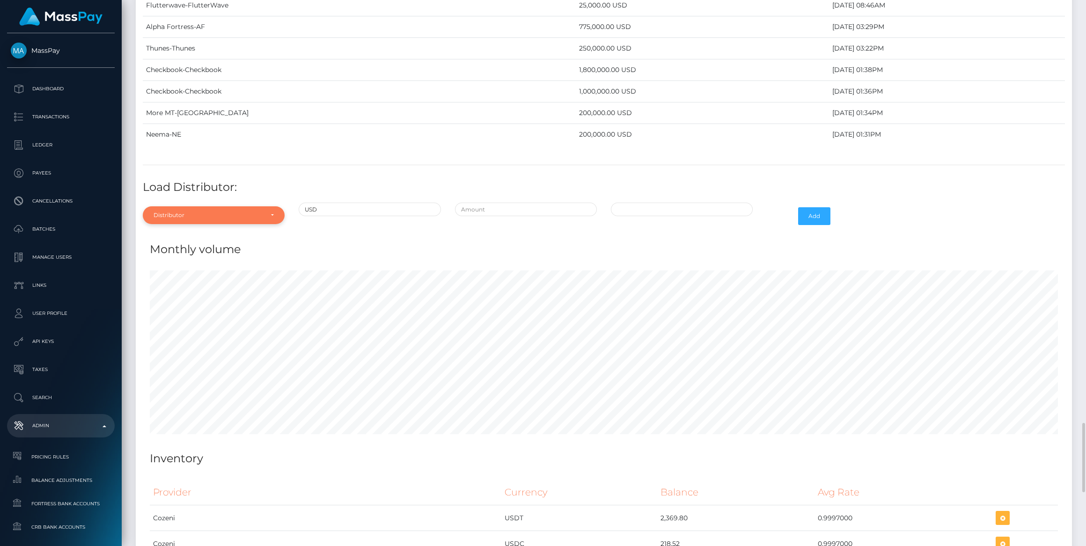
click at [198, 212] on div "Distributor" at bounding box center [209, 215] width 110 height 7
click at [176, 273] on span "Alpha Fortress" at bounding box center [174, 277] width 41 height 8
select select "24"
click at [531, 203] on input "text" at bounding box center [526, 210] width 142 height 14
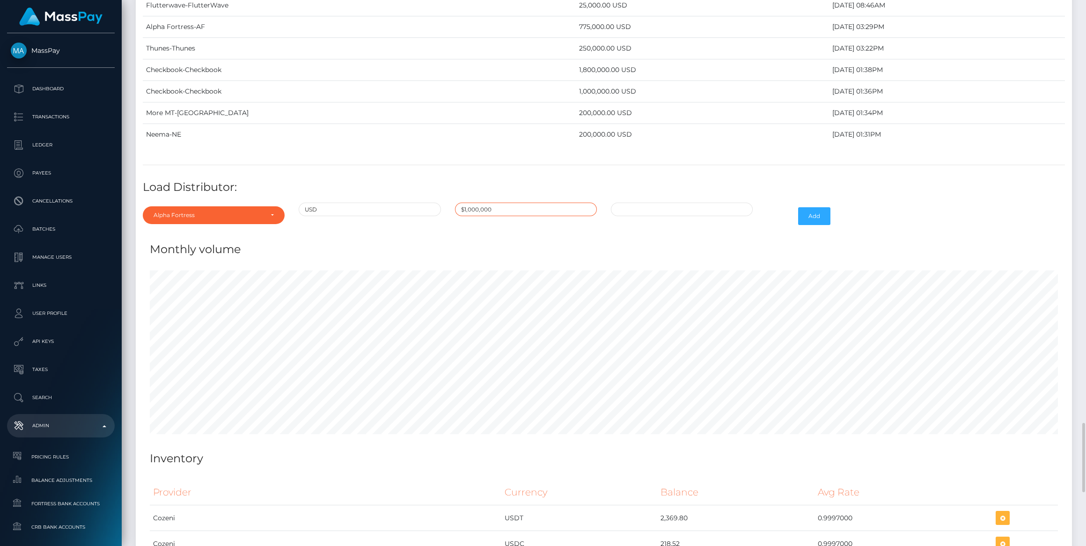
type input "$1,000,000.0000000"
type input "[DATE] 6:56 PM"
click at [810, 207] on button "Add" at bounding box center [814, 216] width 32 height 18
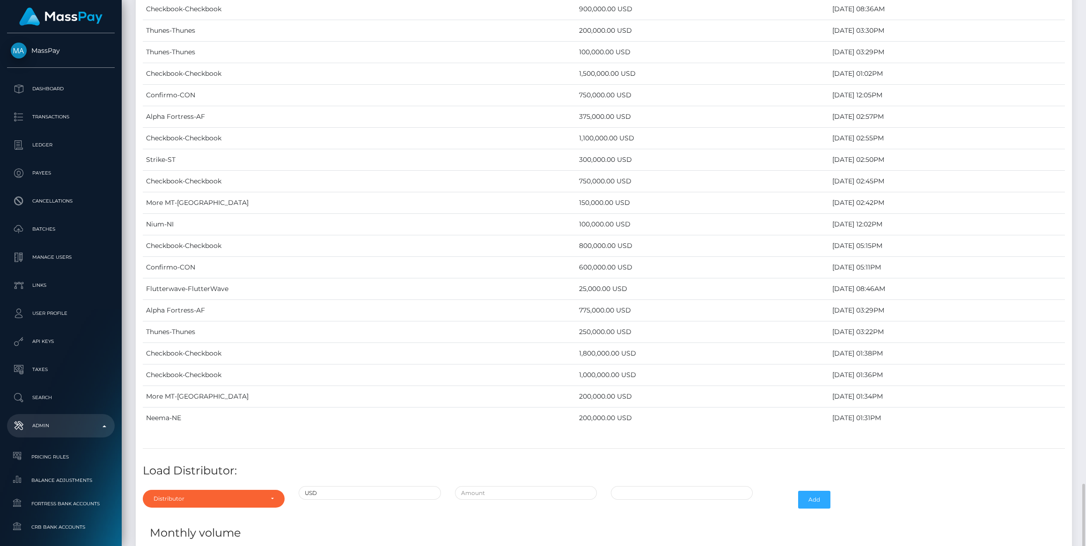
scroll to position [3192, 0]
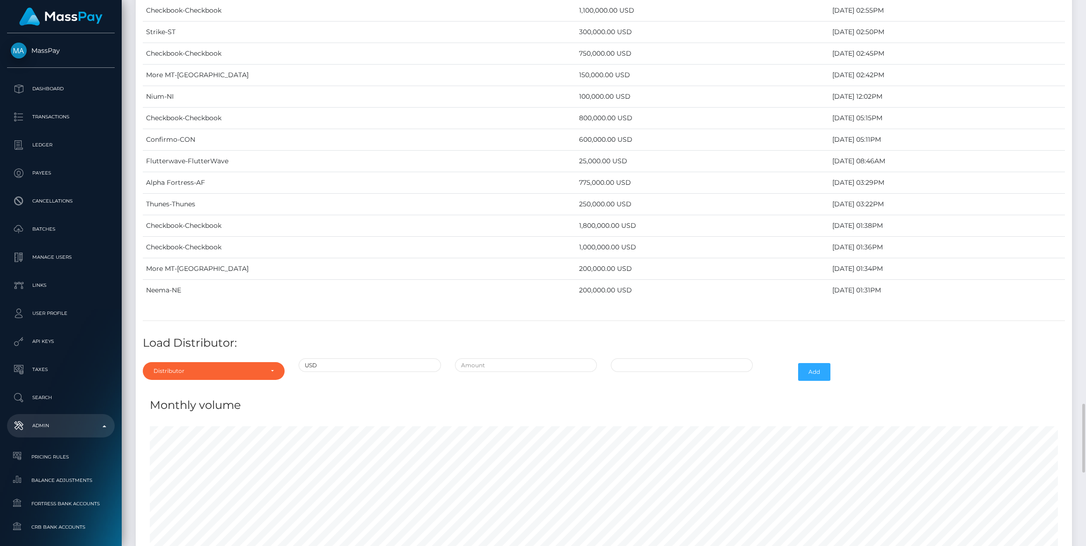
click at [188, 359] on div "Distributor Alpha Fortress Apaylo Aquanow AZA Beam Braid Checkbook Circle Confi…" at bounding box center [214, 372] width 156 height 27
click at [188, 368] on div "Distributor" at bounding box center [209, 371] width 110 height 7
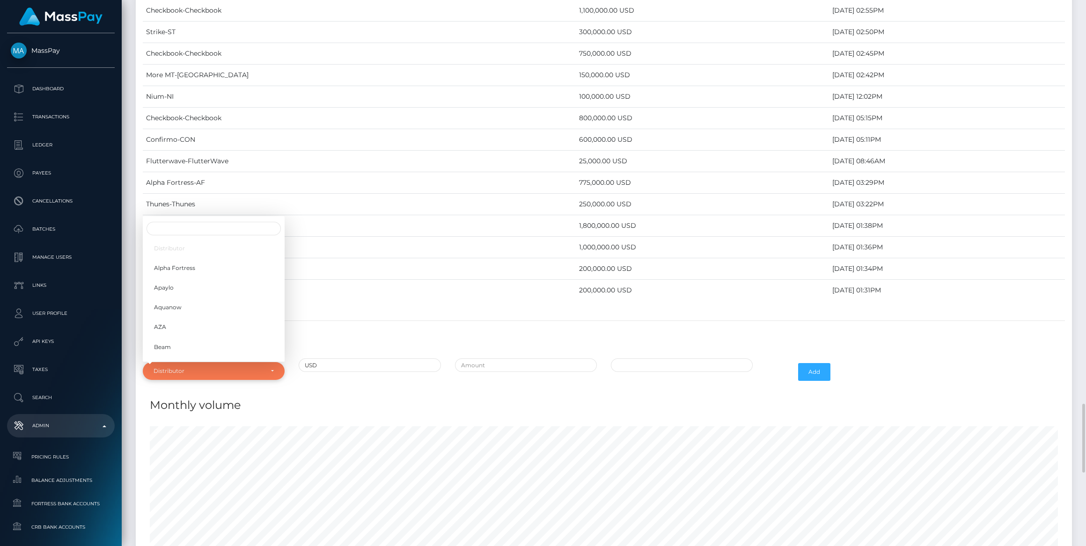
scroll to position [4215, 936]
click at [168, 222] on input "Search" at bounding box center [214, 229] width 134 height 14
type input "nee"
click at [199, 341] on link "Neema" at bounding box center [214, 349] width 142 height 17
select select "38"
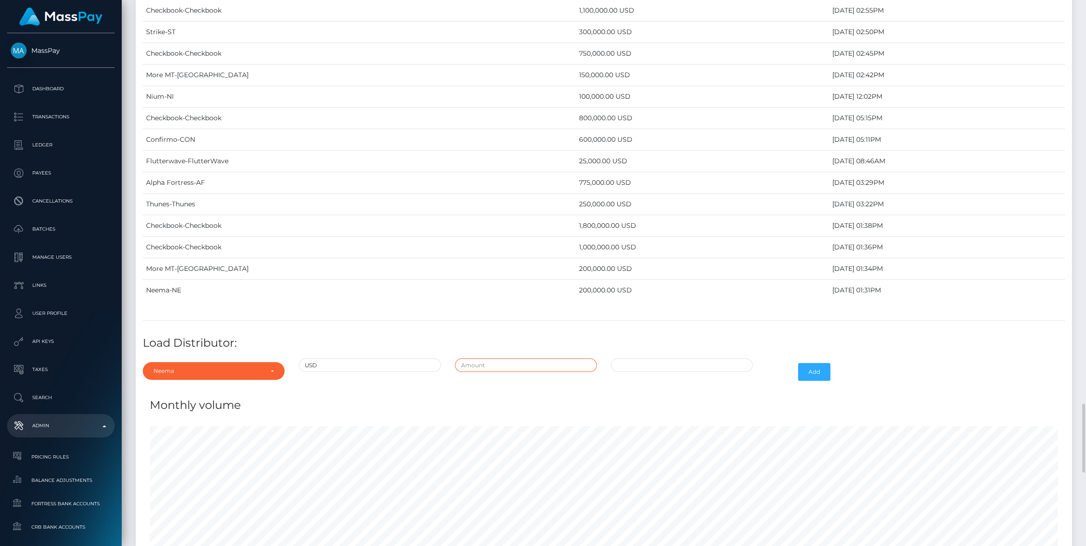
click at [499, 359] on input "text" at bounding box center [526, 366] width 142 height 14
type input "$225,000.0000000"
click at [687, 359] on div "08/25/2025 6:57 PM" at bounding box center [682, 372] width 156 height 27
click at [687, 359] on input "08/25/2025 6:57 PM" at bounding box center [682, 366] width 142 height 14
click at [699, 464] on td "22" at bounding box center [700, 471] width 15 height 15
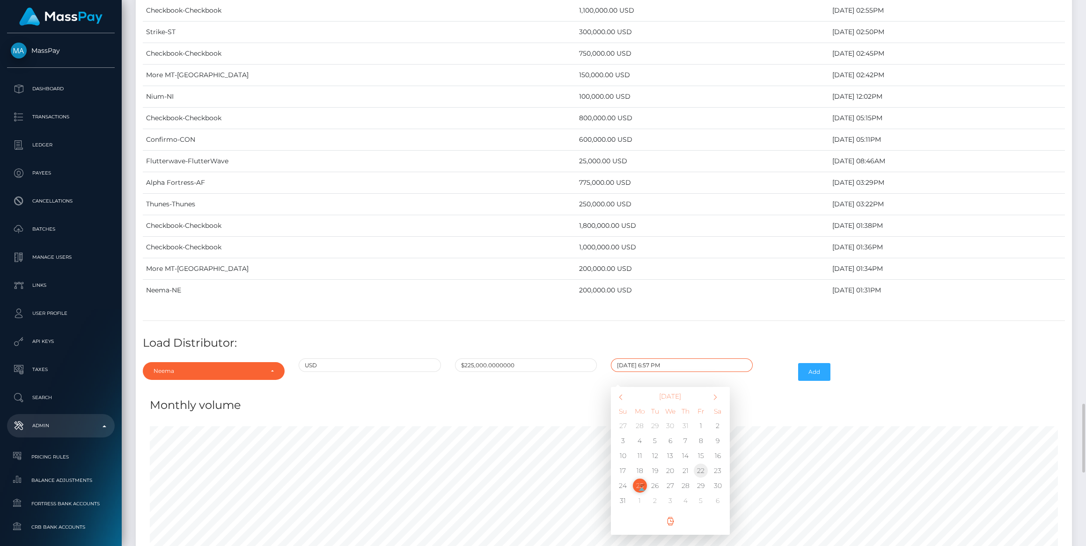
type input "08/22/2025 6:57 PM"
click at [777, 420] on div at bounding box center [604, 508] width 922 height 176
